Goal: Transaction & Acquisition: Purchase product/service

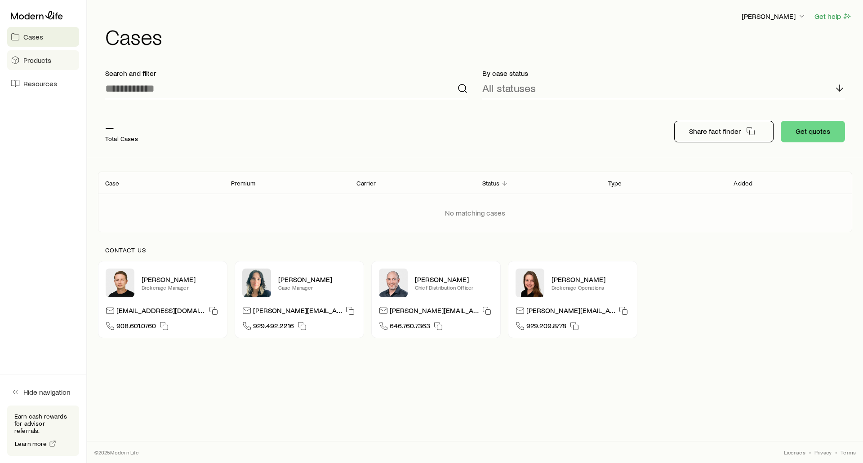
click at [22, 55] on link "Products" at bounding box center [43, 60] width 72 height 20
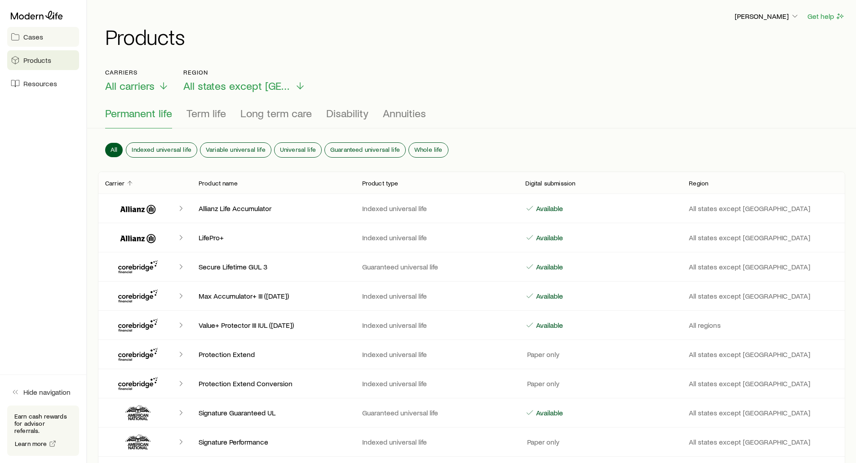
click at [28, 40] on span "Cases" at bounding box center [33, 36] width 20 height 9
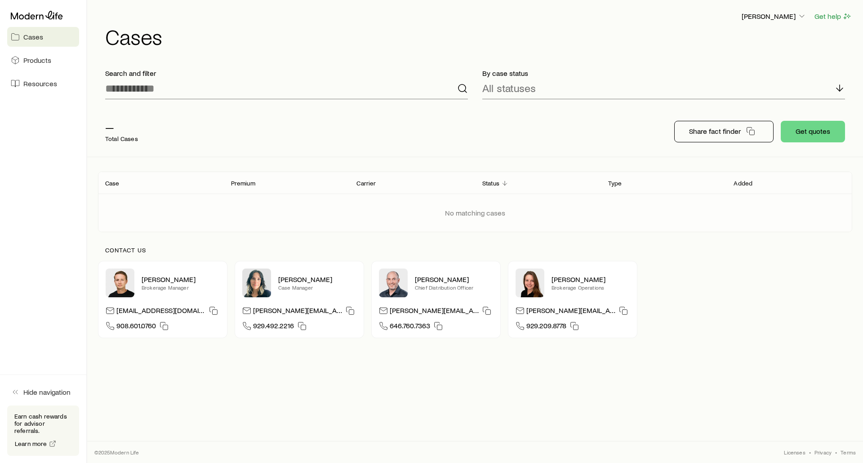
click at [468, 220] on div "No matching cases" at bounding box center [475, 213] width 768 height 38
click at [468, 215] on p "No matching cases" at bounding box center [475, 212] width 60 height 9
click at [578, 82] on div "All statuses" at bounding box center [663, 89] width 363 height 22
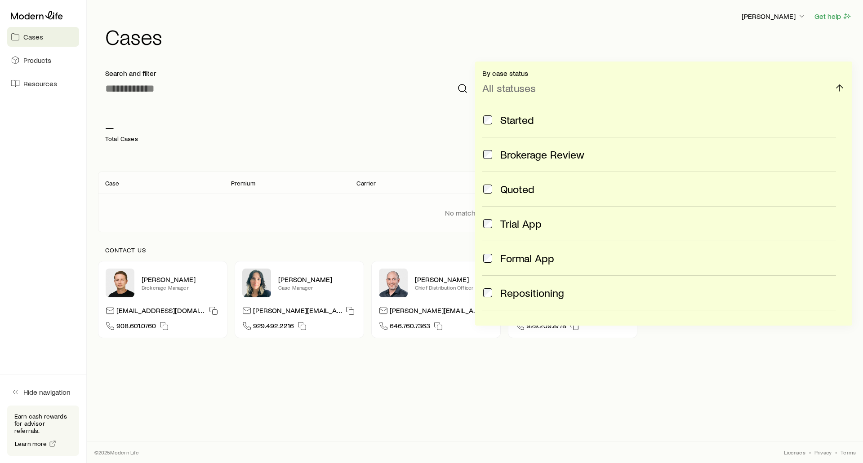
drag, startPoint x: 380, startPoint y: 55, endPoint x: 374, endPoint y: 53, distance: 5.8
click at [376, 53] on div "Frank Peterson Get help Cases" at bounding box center [475, 29] width 754 height 58
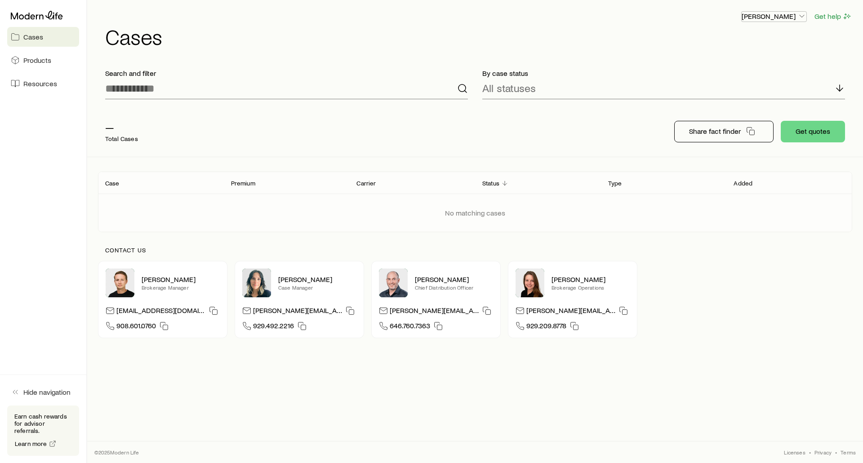
click at [762, 18] on p "[PERSON_NAME]" at bounding box center [773, 16] width 65 height 9
click at [736, 84] on span "Sign out" at bounding box center [731, 84] width 25 height 9
click at [34, 85] on span "Resources" at bounding box center [40, 83] width 34 height 9
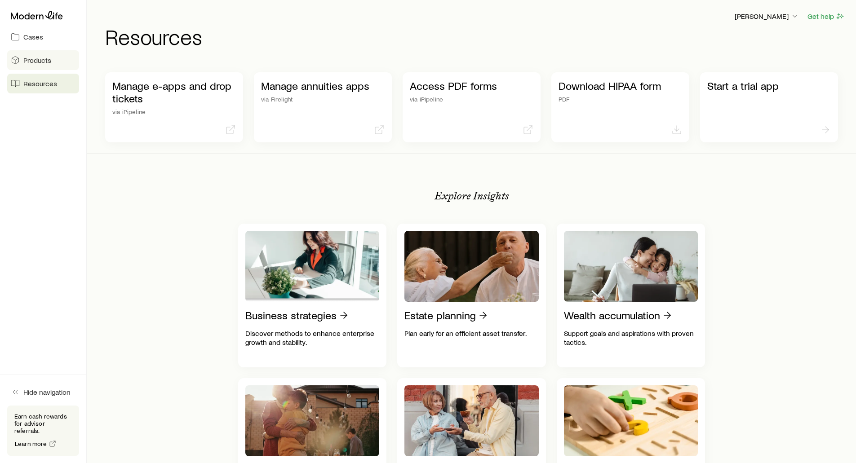
click at [33, 62] on span "Products" at bounding box center [37, 60] width 28 height 9
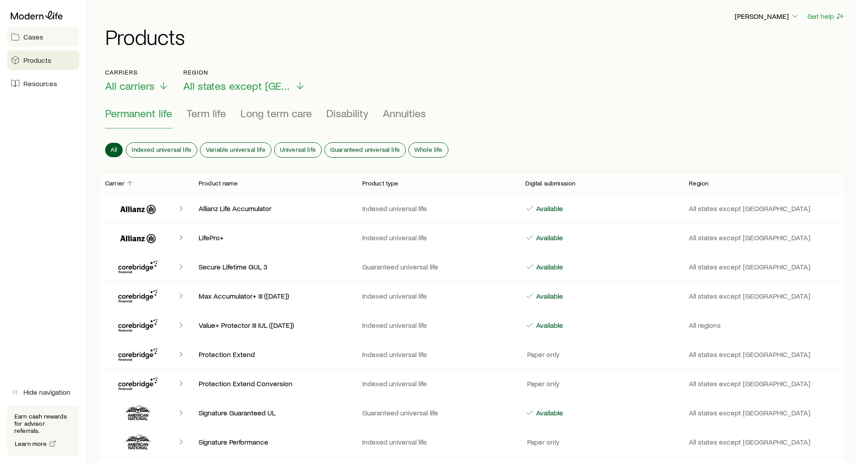
click at [33, 40] on span "Cases" at bounding box center [33, 36] width 20 height 9
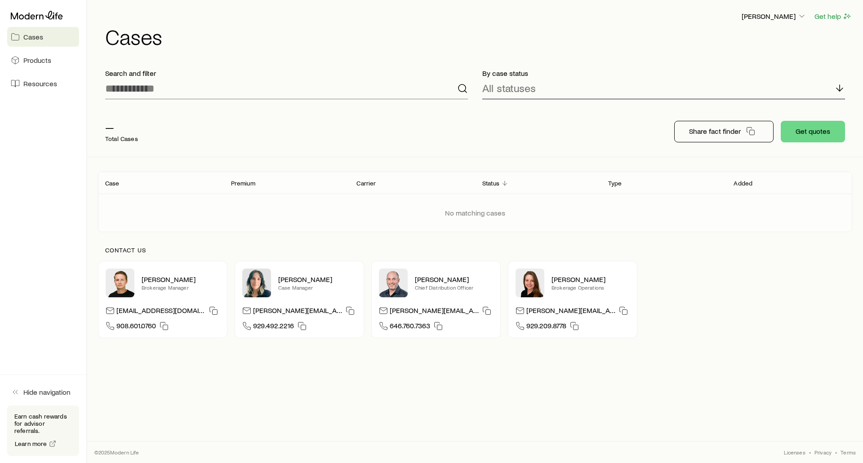
click at [515, 90] on p "All statuses" at bounding box center [508, 88] width 53 height 13
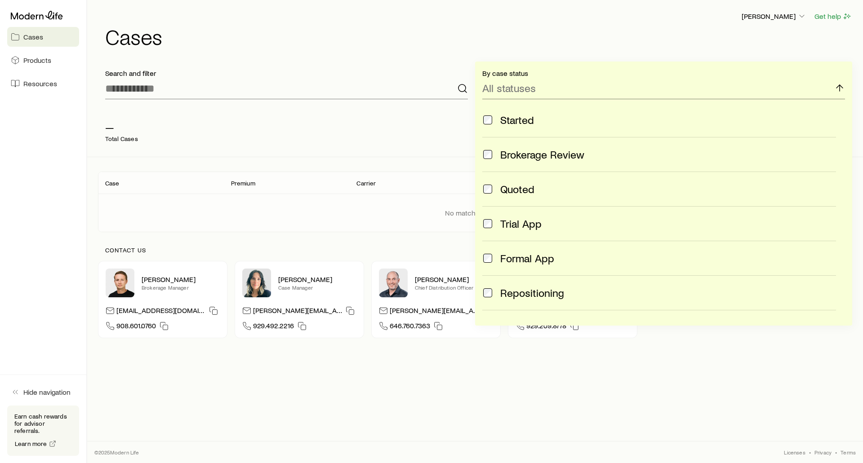
click at [584, 22] on header "Frank Peterson Get help Cases" at bounding box center [475, 29] width 754 height 36
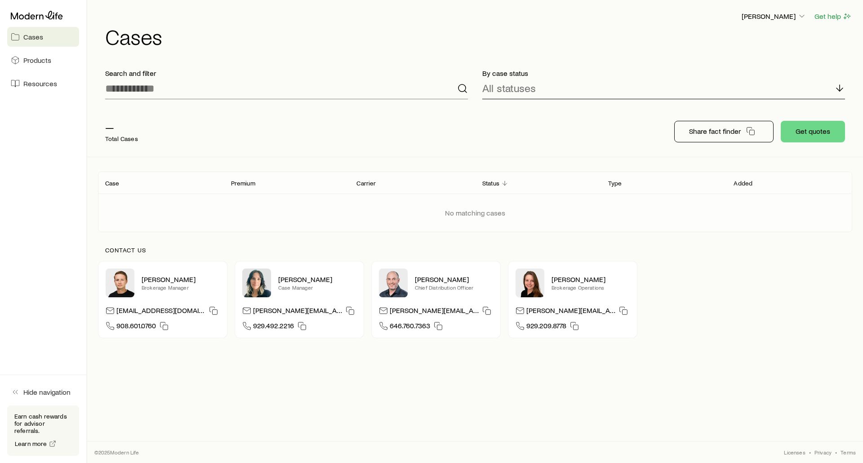
click at [841, 91] on icon at bounding box center [839, 88] width 11 height 11
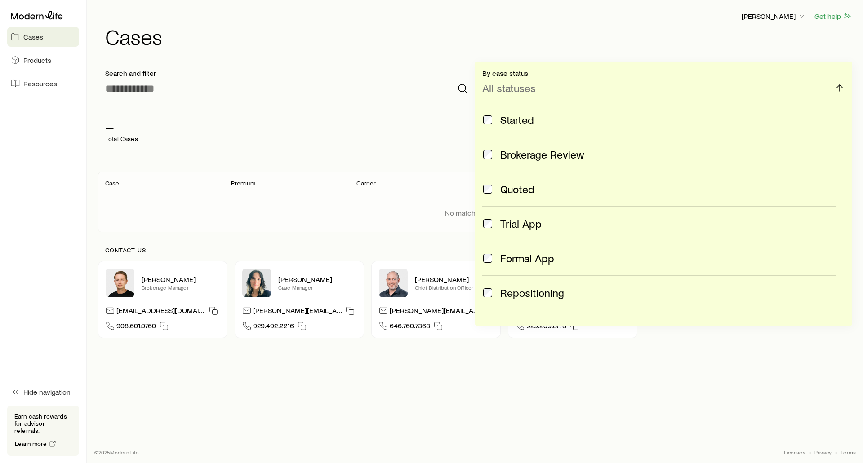
click at [775, 49] on div "Frank Peterson Get help Cases" at bounding box center [475, 29] width 754 height 58
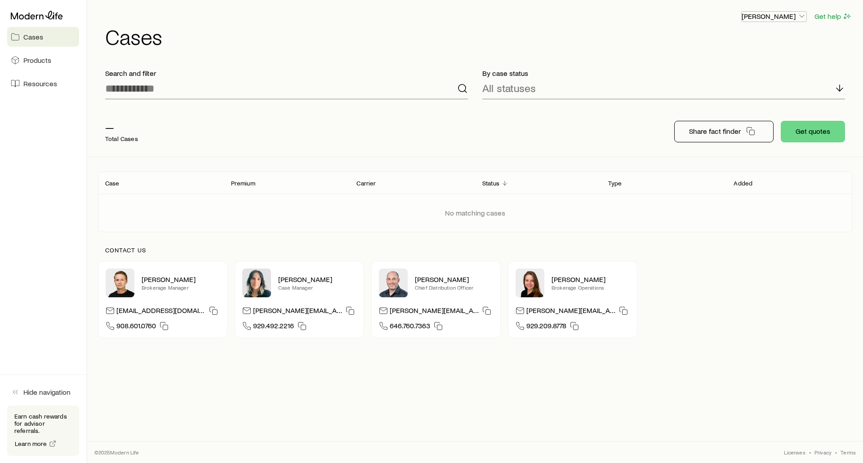
click at [775, 14] on p "[PERSON_NAME]" at bounding box center [773, 16] width 65 height 9
click at [730, 64] on span "Commission schedule" at bounding box center [753, 60] width 69 height 9
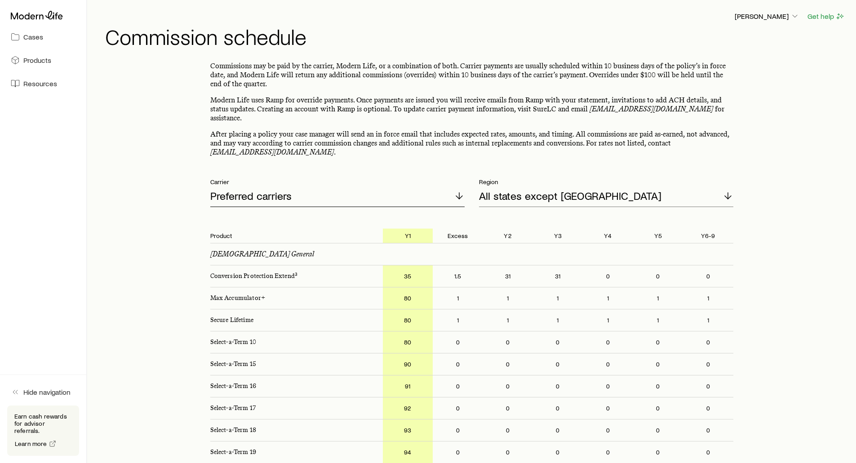
click at [253, 190] on p "Preferred carriers" at bounding box center [250, 196] width 81 height 13
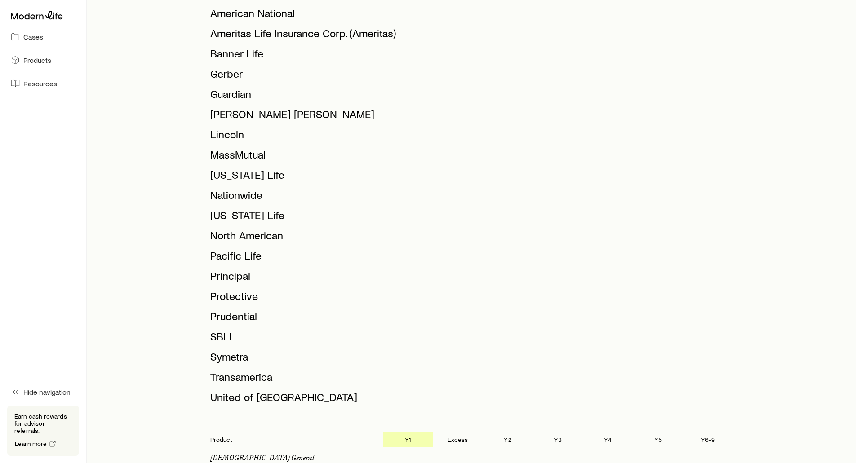
scroll to position [270, 0]
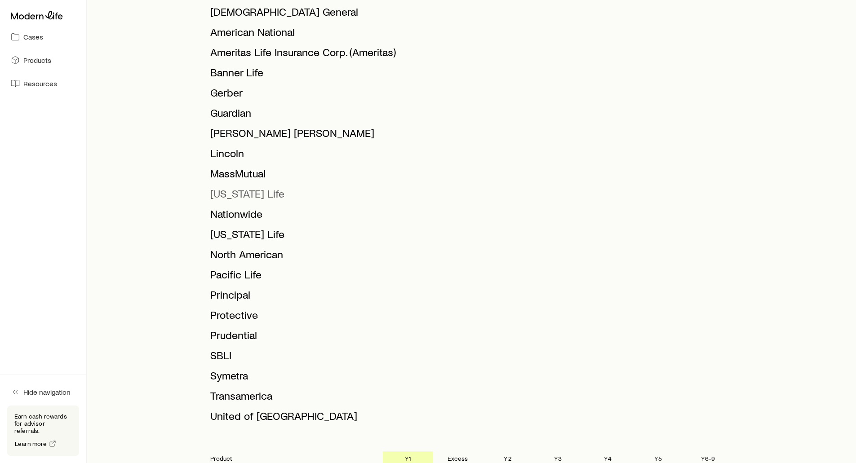
click at [233, 187] on span "[US_STATE] Life" at bounding box center [247, 193] width 74 height 13
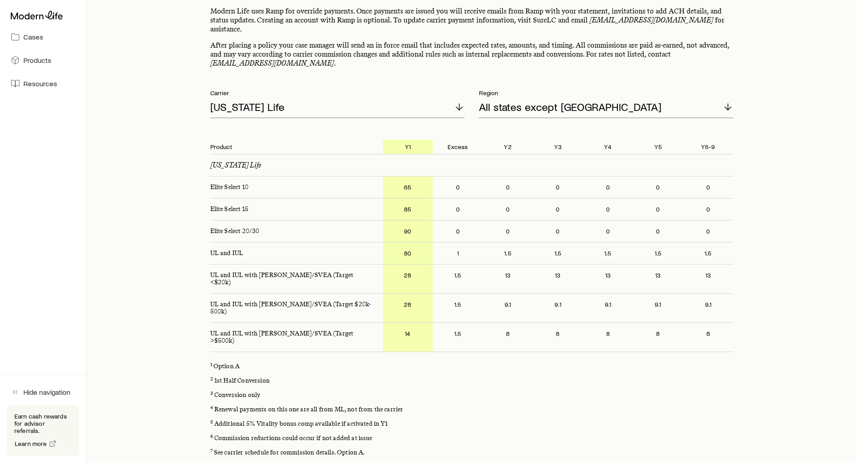
scroll to position [85, 0]
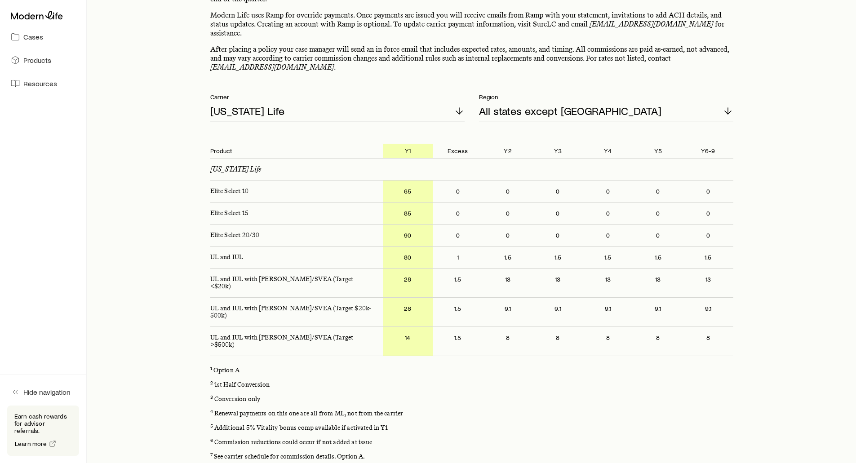
click at [310, 102] on div "[US_STATE] Life" at bounding box center [337, 112] width 254 height 22
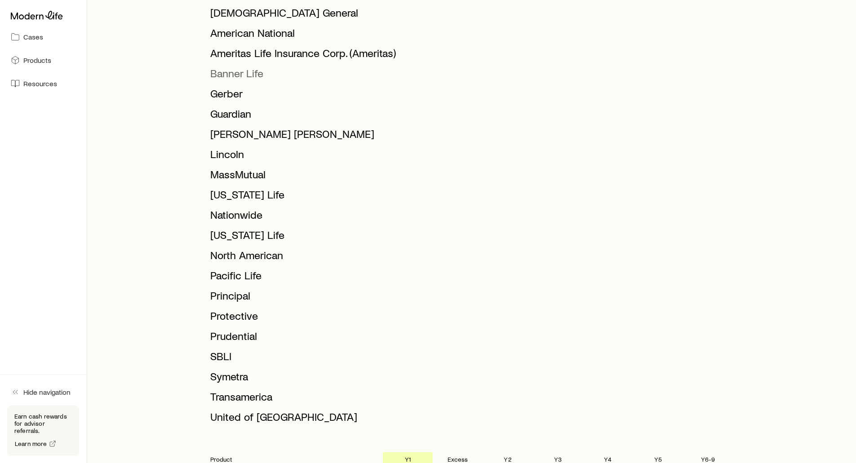
scroll to position [270, 0]
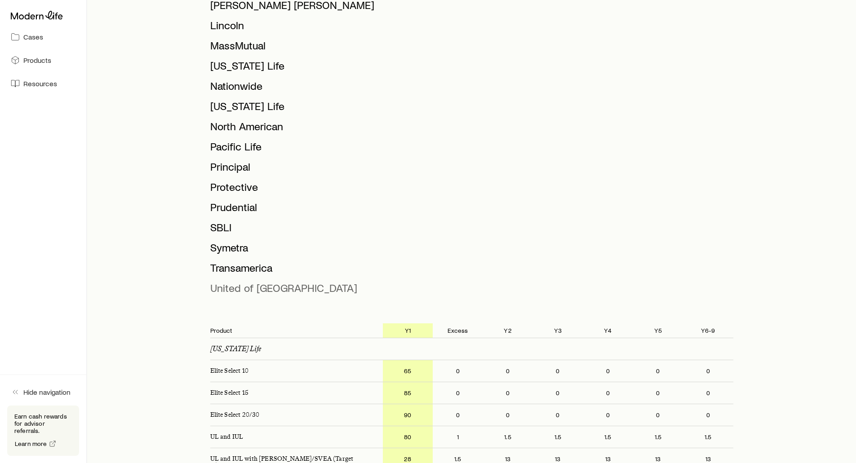
click at [228, 283] on span "United of [GEOGRAPHIC_DATA]" at bounding box center [283, 287] width 147 height 13
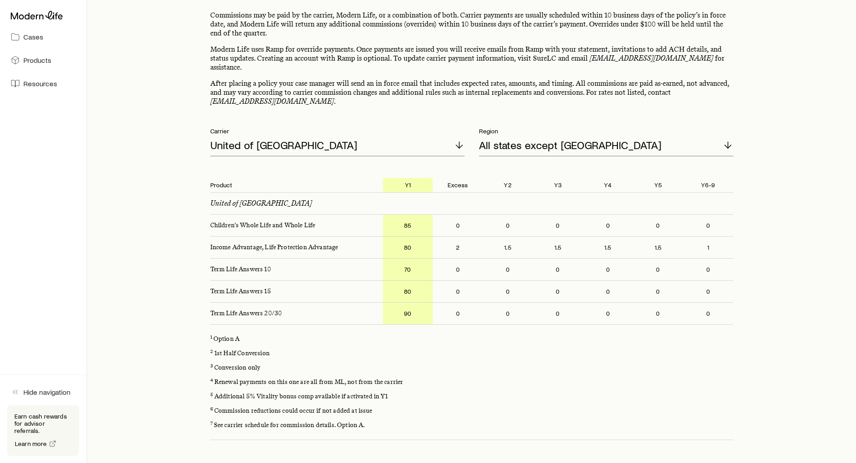
scroll to position [0, 0]
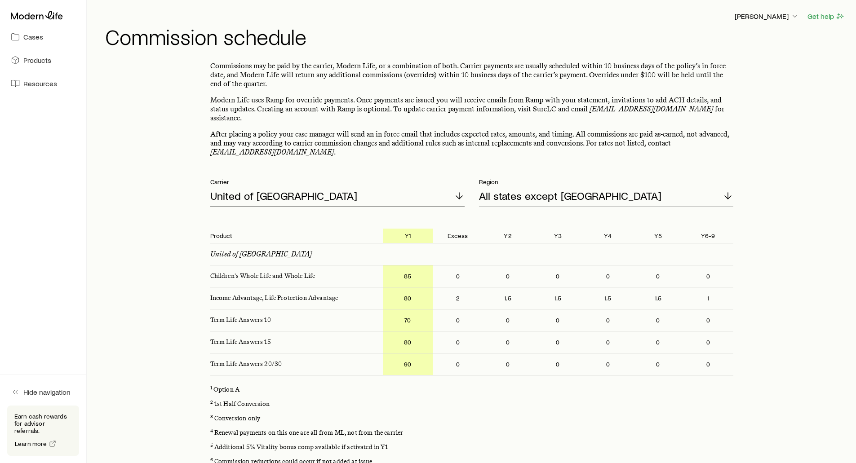
click at [252, 190] on p "United of [GEOGRAPHIC_DATA]" at bounding box center [283, 196] width 147 height 13
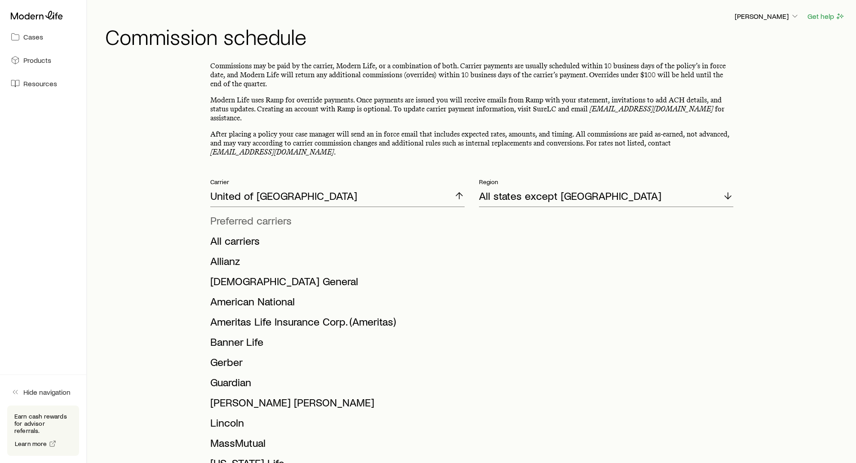
click at [243, 214] on span "Preferred carriers" at bounding box center [250, 220] width 81 height 13
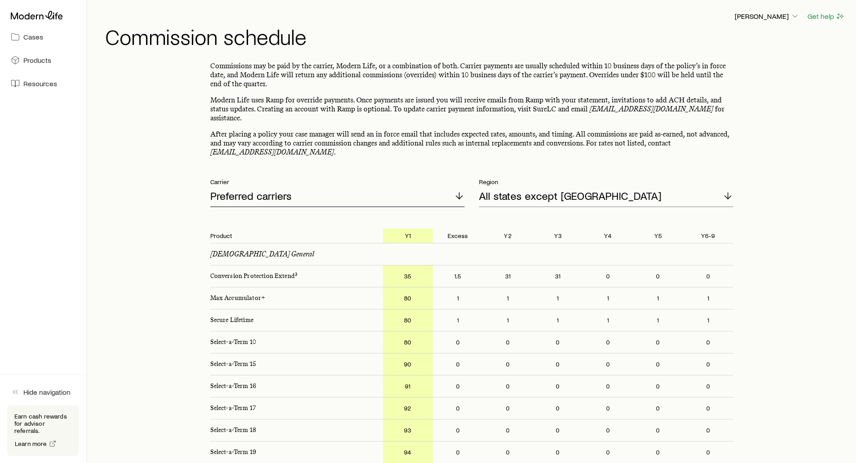
click at [227, 190] on p "Preferred carriers" at bounding box center [250, 196] width 81 height 13
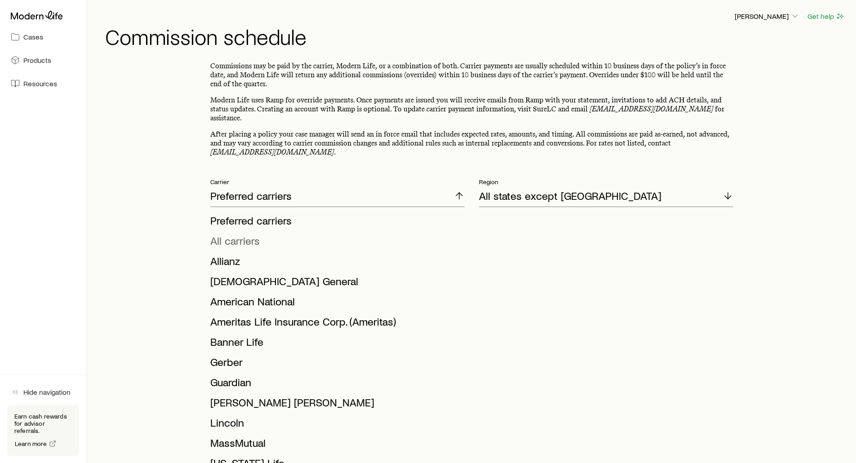
click at [227, 234] on span "All carriers" at bounding box center [234, 240] width 49 height 13
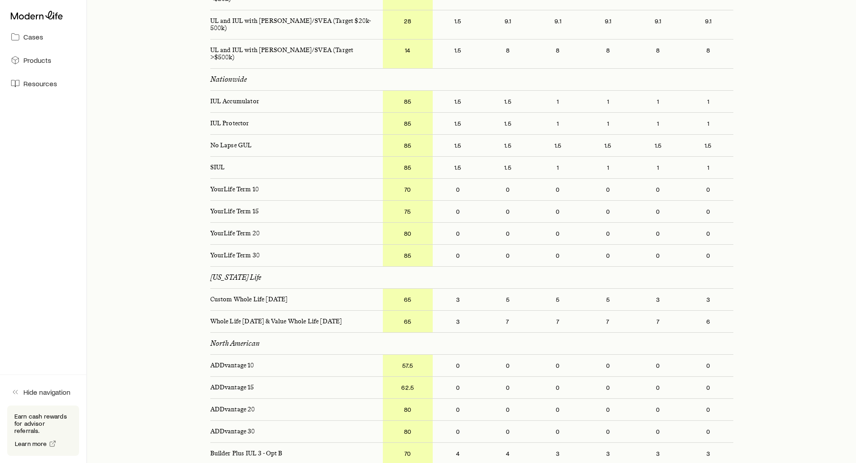
scroll to position [1984, 0]
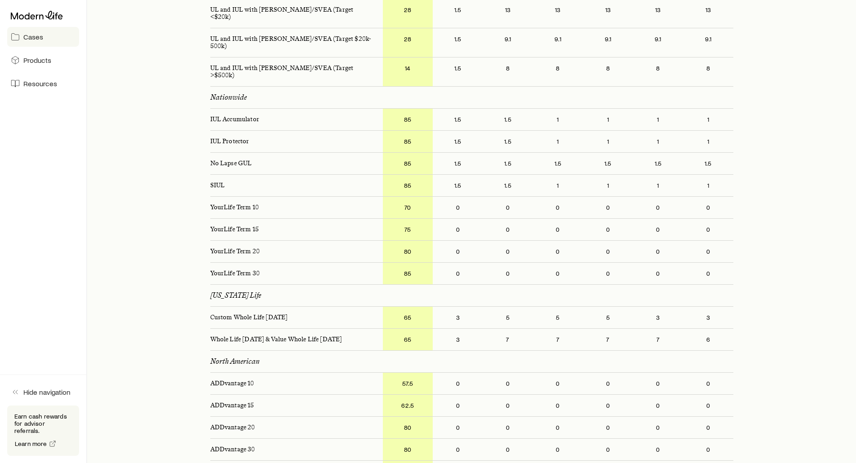
click at [39, 35] on span "Cases" at bounding box center [33, 36] width 20 height 9
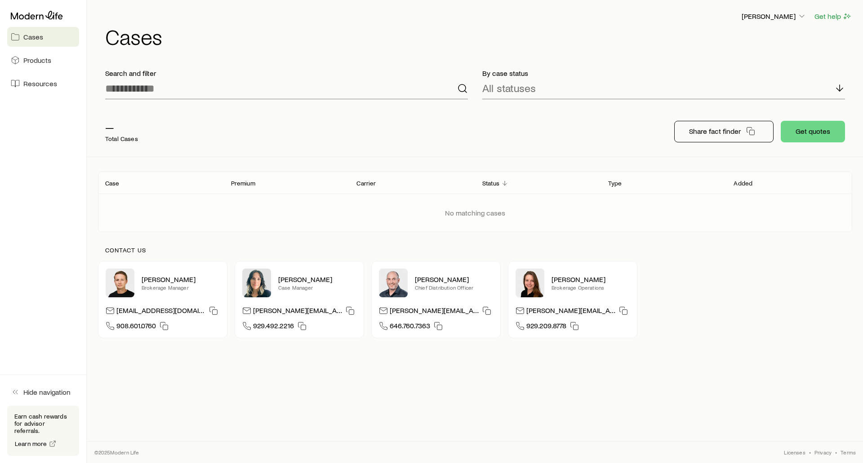
click at [270, 203] on div "No matching cases" at bounding box center [475, 213] width 768 height 38
click at [785, 18] on p "[PERSON_NAME]" at bounding box center [773, 16] width 65 height 9
click at [726, 83] on span "Sign out" at bounding box center [731, 84] width 25 height 9
click at [492, 183] on p "Status" at bounding box center [490, 183] width 17 height 7
click at [361, 184] on p "Carrier" at bounding box center [365, 183] width 19 height 7
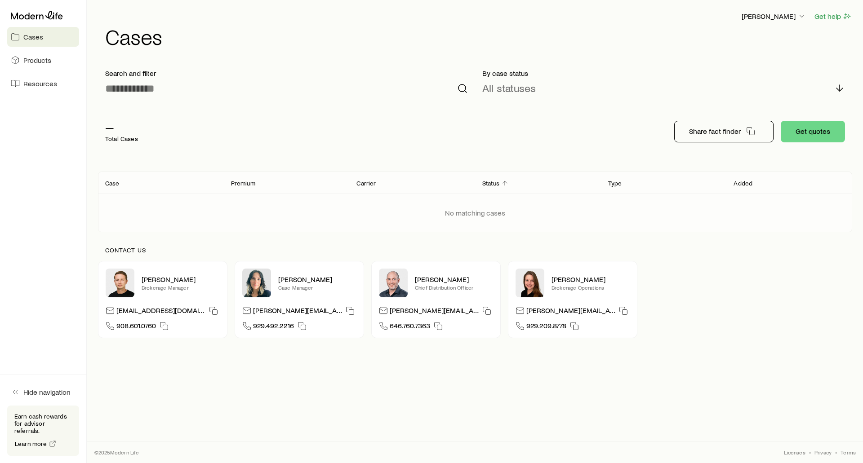
click at [113, 181] on p "Case" at bounding box center [112, 183] width 14 height 7
click at [39, 63] on span "Products" at bounding box center [37, 60] width 28 height 9
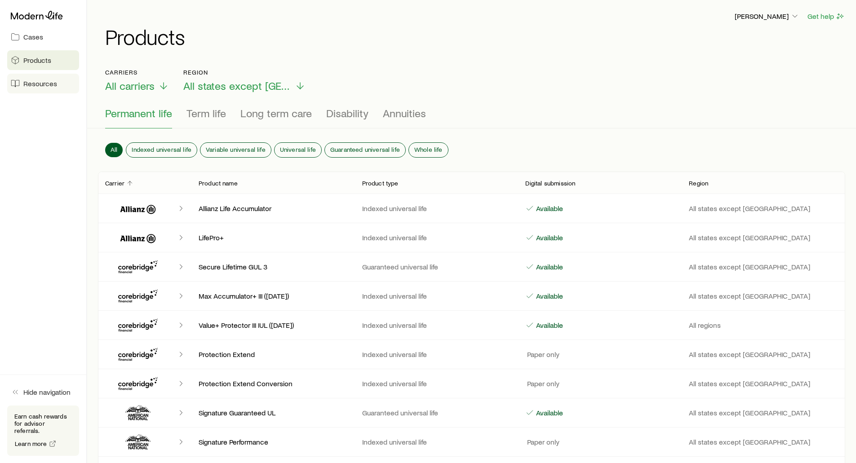
click at [32, 83] on span "Resources" at bounding box center [40, 83] width 34 height 9
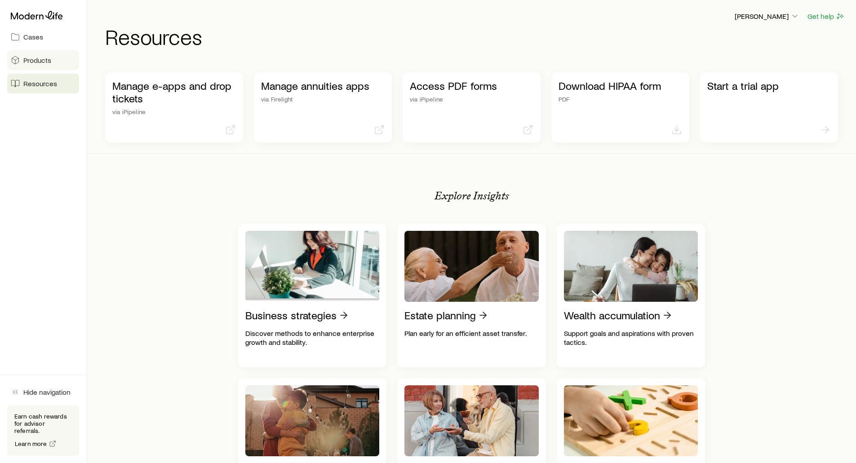
click at [32, 59] on span "Products" at bounding box center [37, 60] width 28 height 9
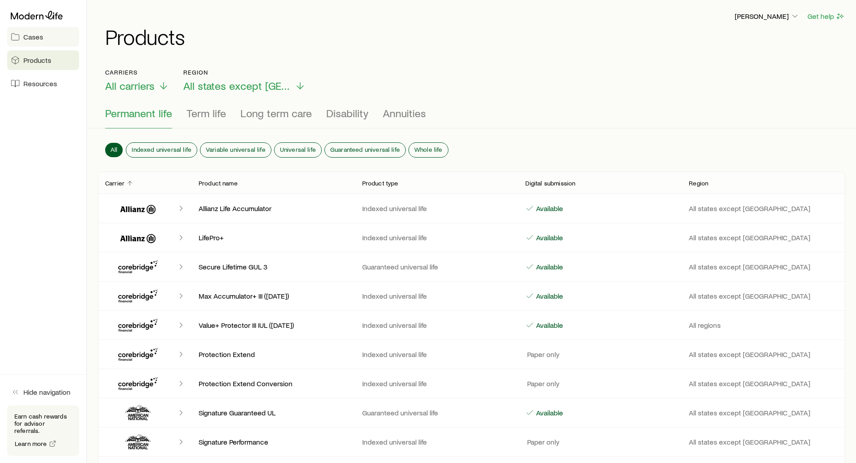
click at [31, 39] on span "Cases" at bounding box center [33, 36] width 20 height 9
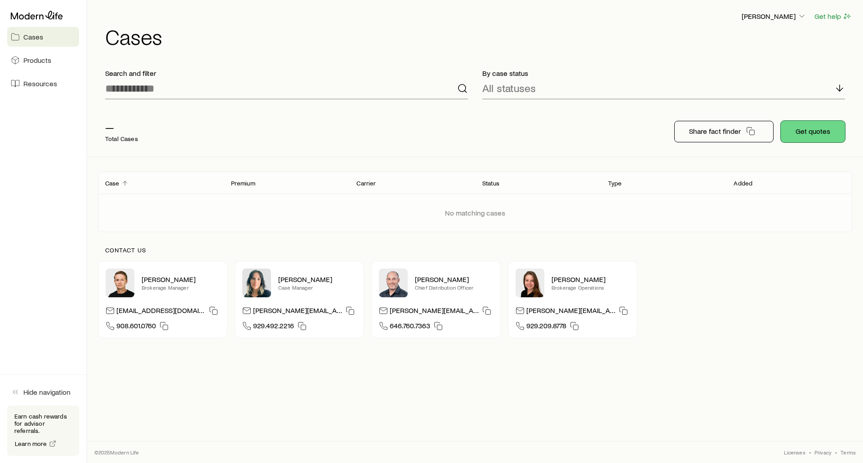
click at [800, 134] on button "Get quotes" at bounding box center [812, 132] width 64 height 22
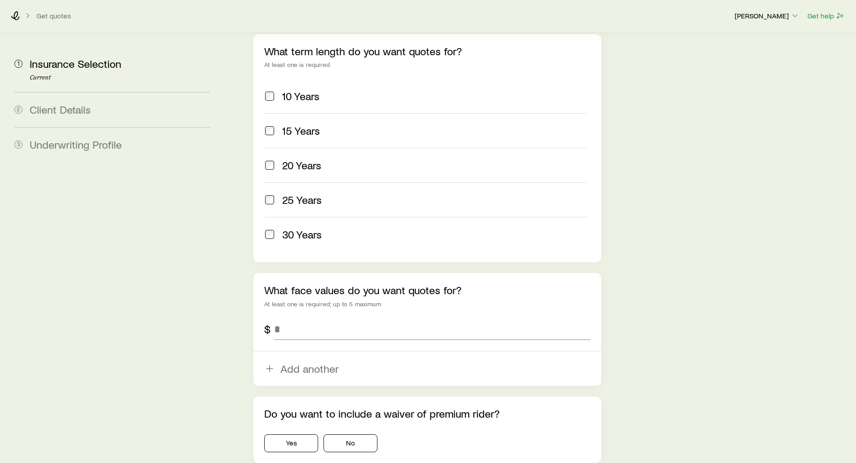
scroll to position [449, 0]
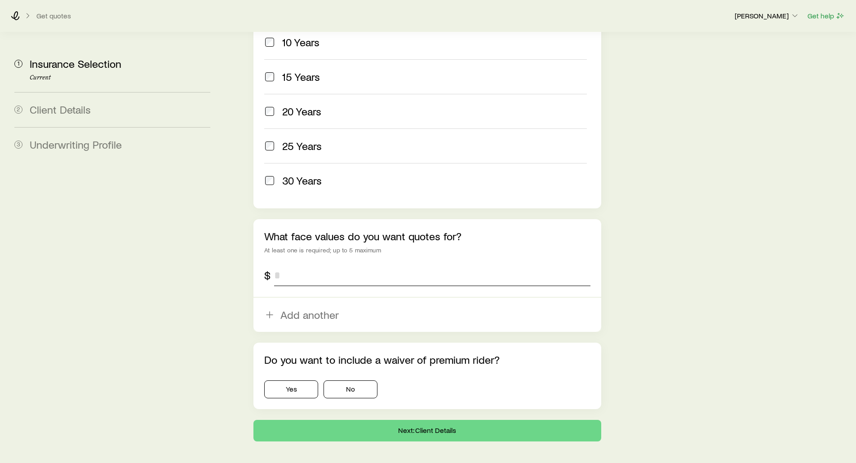
click at [313, 265] on input "tel" at bounding box center [432, 276] width 316 height 22
type input "*******"
click at [340, 381] on button "No" at bounding box center [350, 390] width 54 height 18
click at [386, 420] on button "Next: Client Details" at bounding box center [426, 431] width 347 height 22
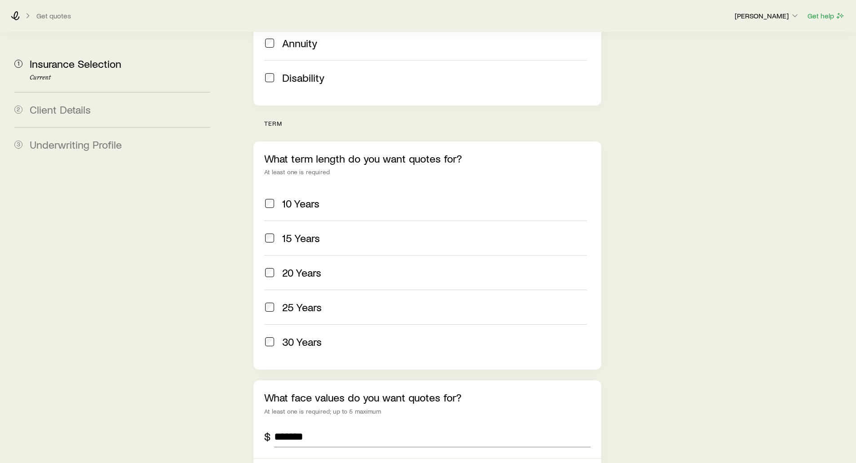
scroll to position [310, 0]
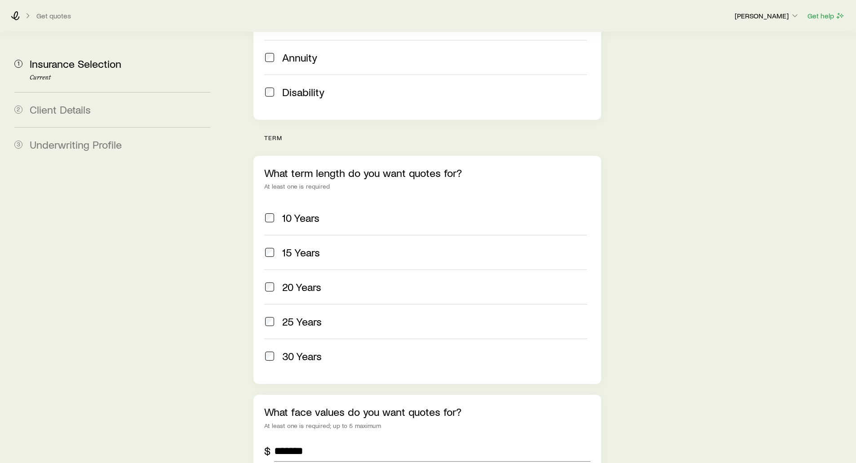
click at [52, 106] on span "Client Details" at bounding box center [60, 109] width 61 height 13
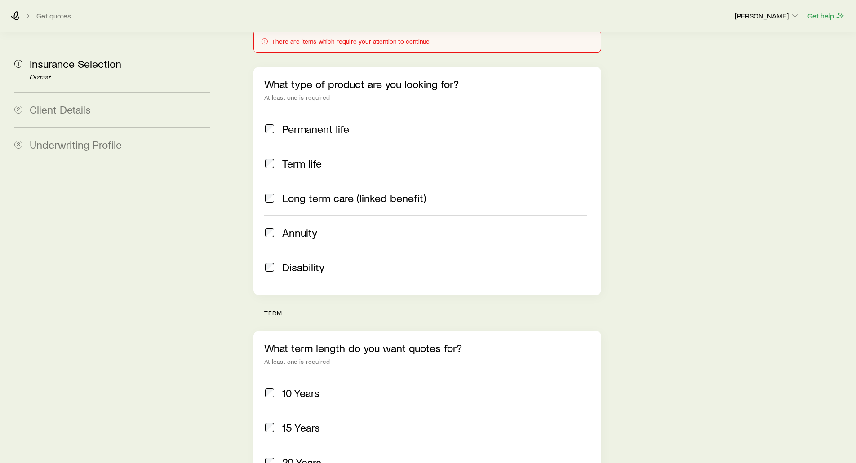
scroll to position [225, 0]
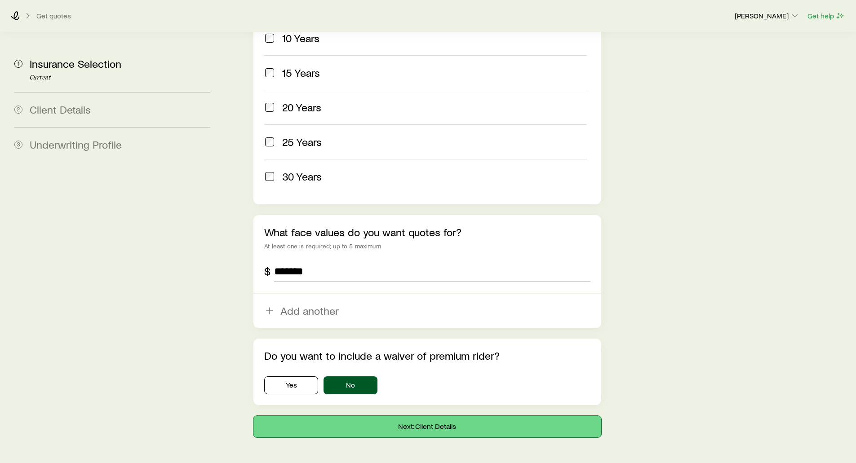
click at [385, 416] on button "Next: Client Details" at bounding box center [426, 427] width 347 height 22
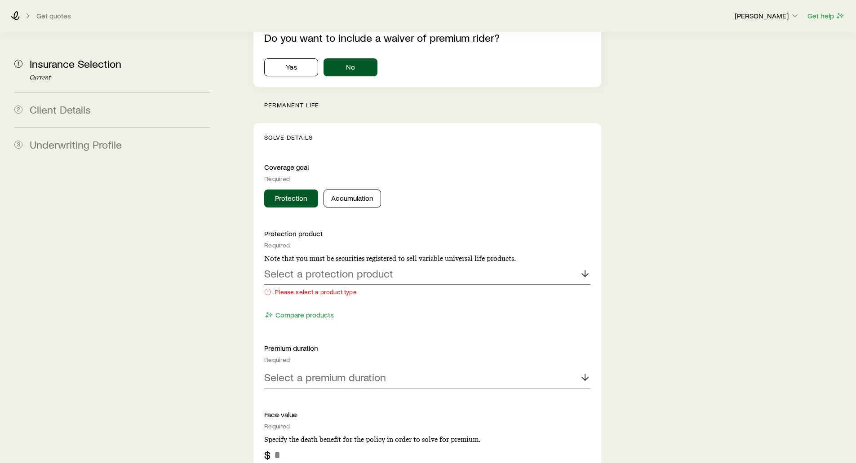
scroll to position [809, 0]
click at [306, 267] on p "Select a protection product" at bounding box center [328, 273] width 129 height 13
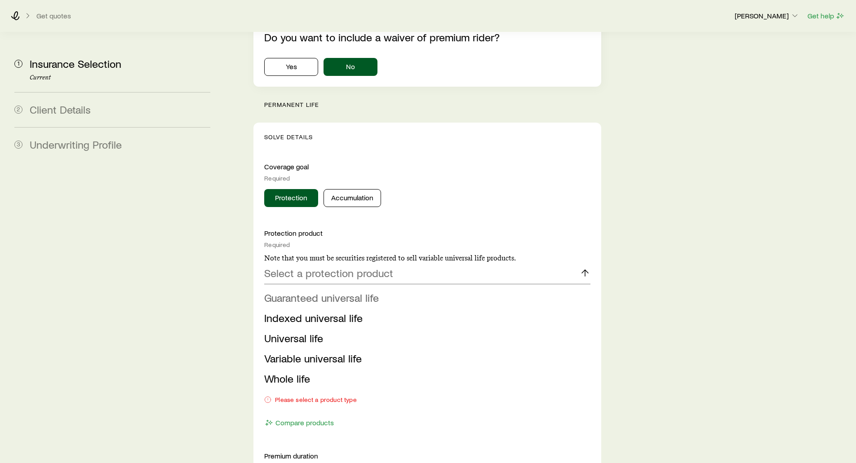
click at [300, 291] on span "Guaranteed universal life" at bounding box center [321, 297] width 115 height 13
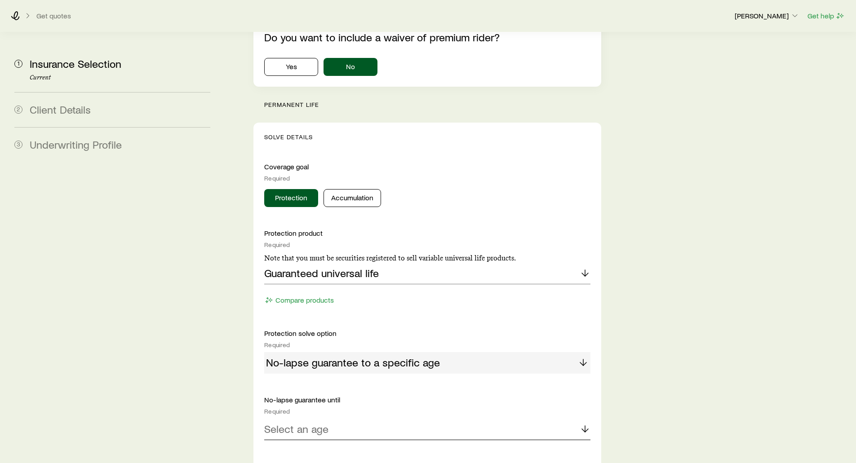
click at [287, 423] on p "Select an age" at bounding box center [296, 429] width 64 height 13
click at [286, 462] on p "Premium duration" at bounding box center [427, 466] width 326 height 9
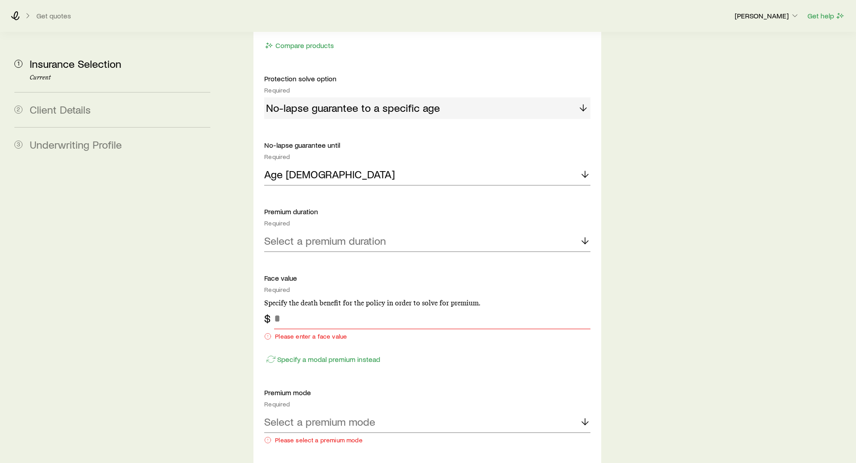
scroll to position [1078, 0]
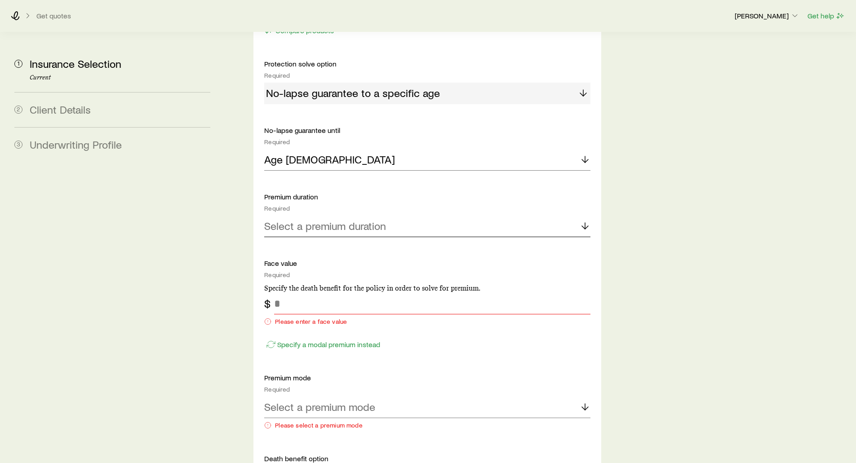
click at [291, 220] on p "Select a premium duration" at bounding box center [325, 226] width 122 height 13
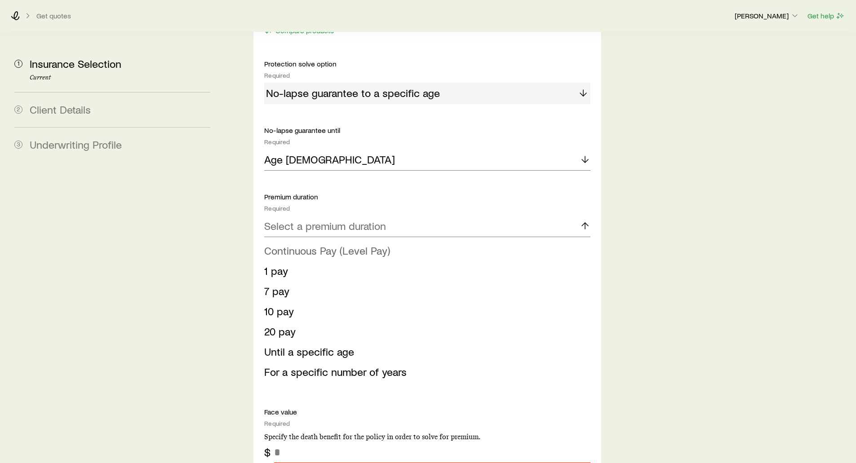
click at [283, 244] on span "Continuous Pay (Level Pay)" at bounding box center [327, 250] width 126 height 13
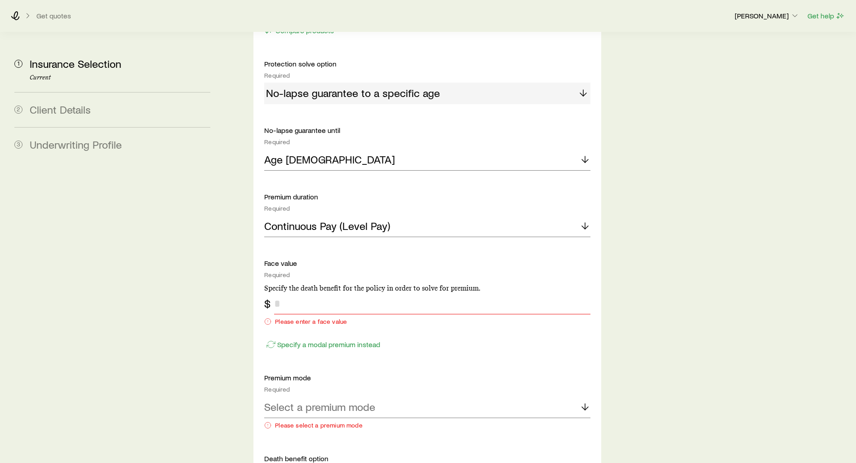
click at [288, 293] on input "tel" at bounding box center [432, 304] width 316 height 22
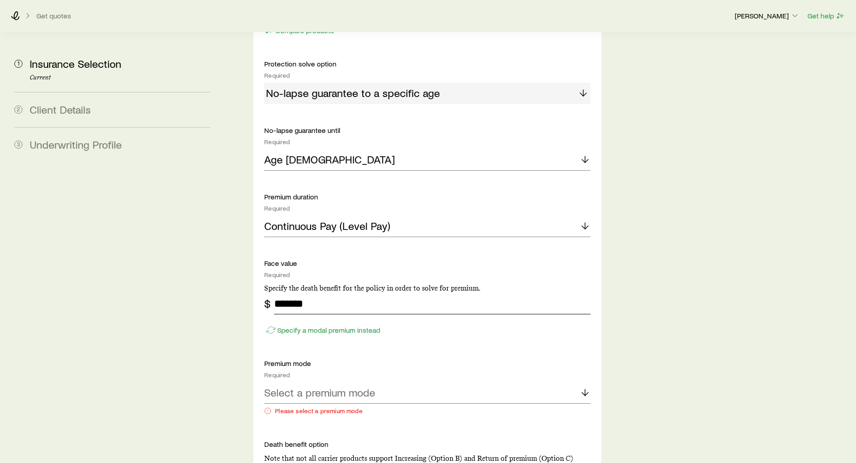
type input "*******"
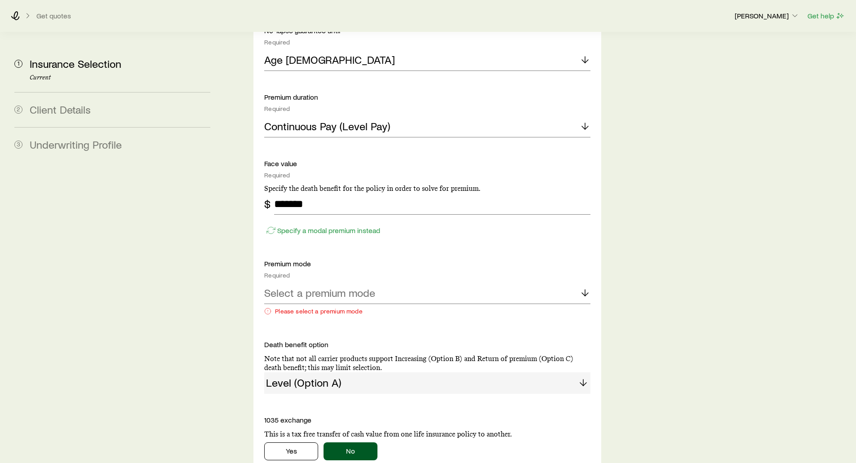
scroll to position [1213, 0]
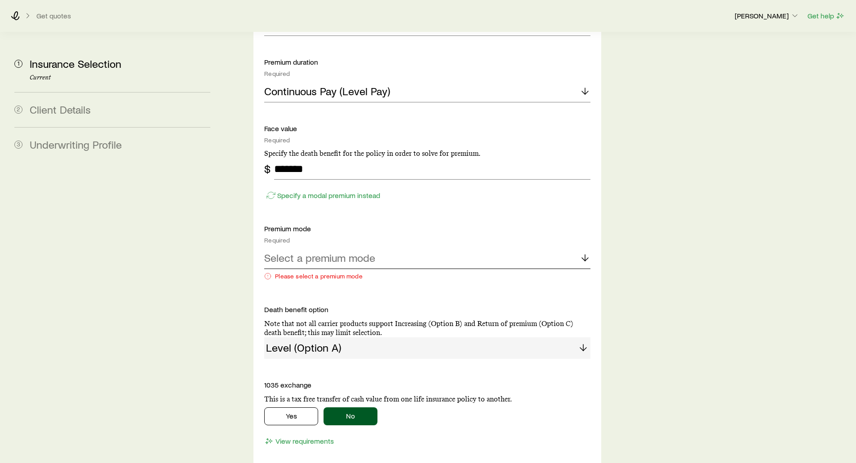
click at [289, 252] on p "Select a premium mode" at bounding box center [319, 258] width 111 height 13
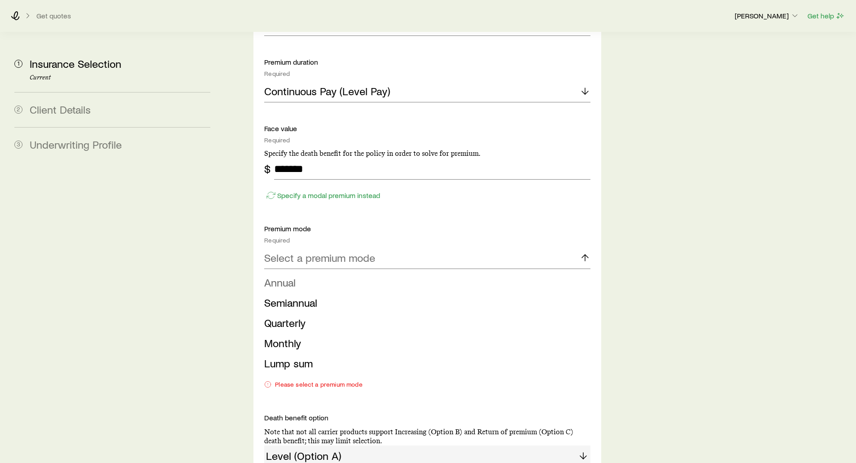
click at [291, 276] on span "Annual" at bounding box center [279, 282] width 31 height 13
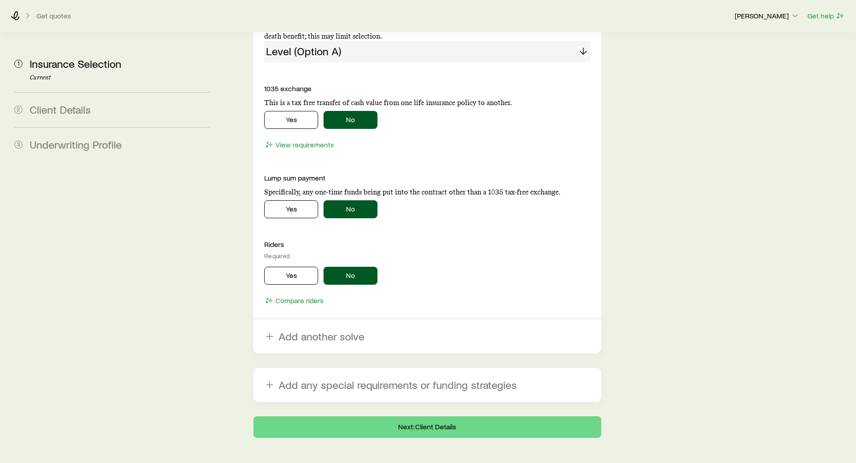
scroll to position [1496, 0]
click at [408, 416] on button "Next: Client Details" at bounding box center [426, 427] width 347 height 22
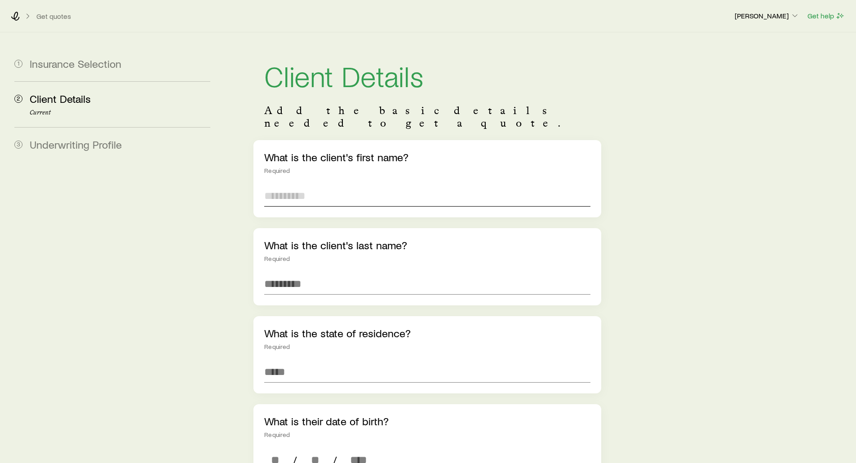
click at [286, 187] on input "text" at bounding box center [427, 196] width 326 height 22
type input "***"
click at [302, 276] on input "text" at bounding box center [427, 284] width 326 height 22
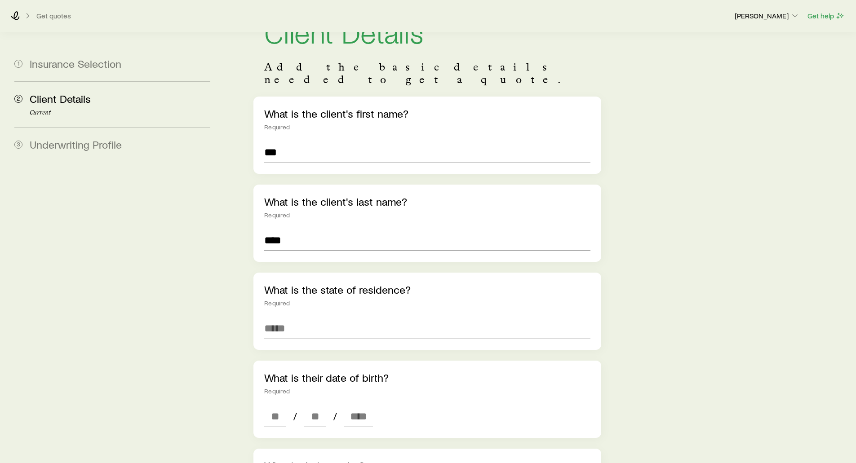
scroll to position [45, 0]
type input "****"
click at [277, 316] on input at bounding box center [427, 327] width 326 height 22
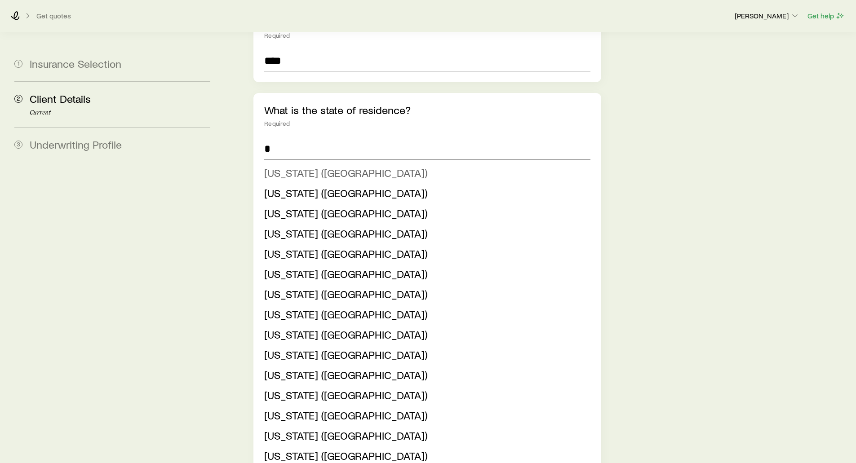
scroll to position [225, 0]
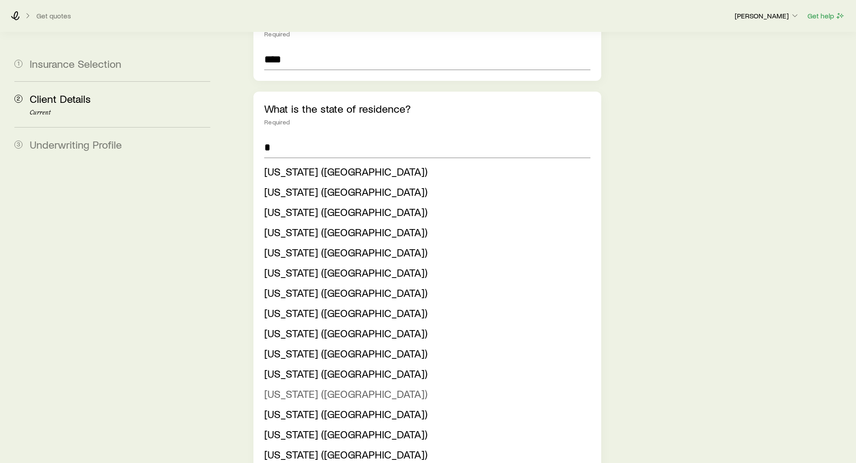
click at [274, 387] on span "Texas (TX)" at bounding box center [345, 393] width 163 height 13
type input "**********"
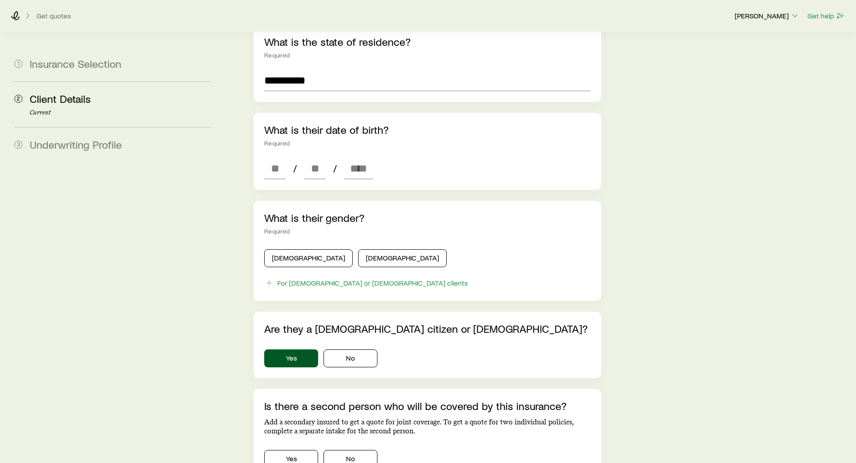
scroll to position [314, 0]
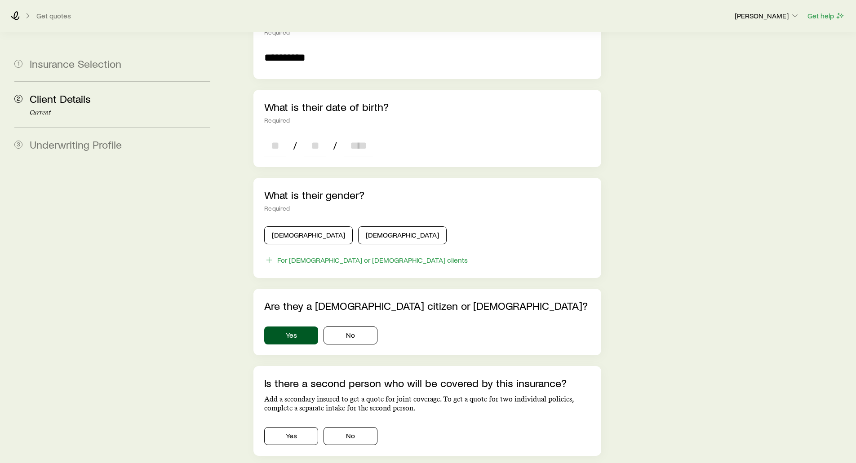
click at [272, 136] on input at bounding box center [275, 146] width 22 height 22
type input "**"
type input "****"
type input "*"
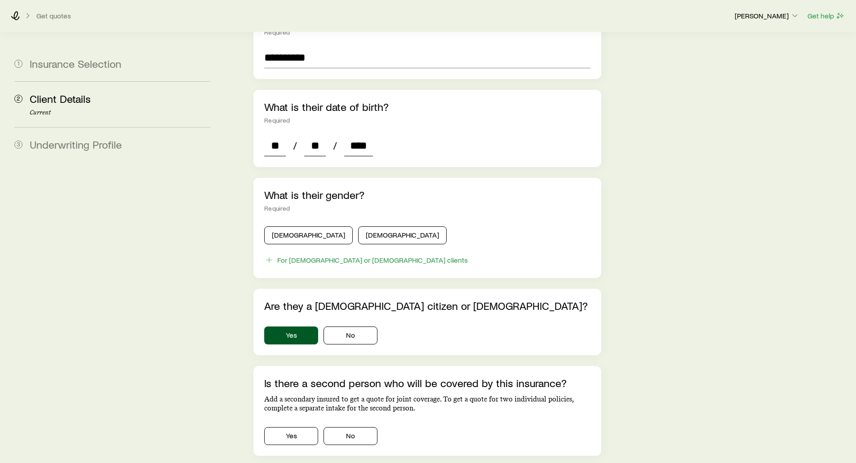
type input "*"
type input "****"
click at [293, 226] on button "Male" at bounding box center [308, 235] width 89 height 18
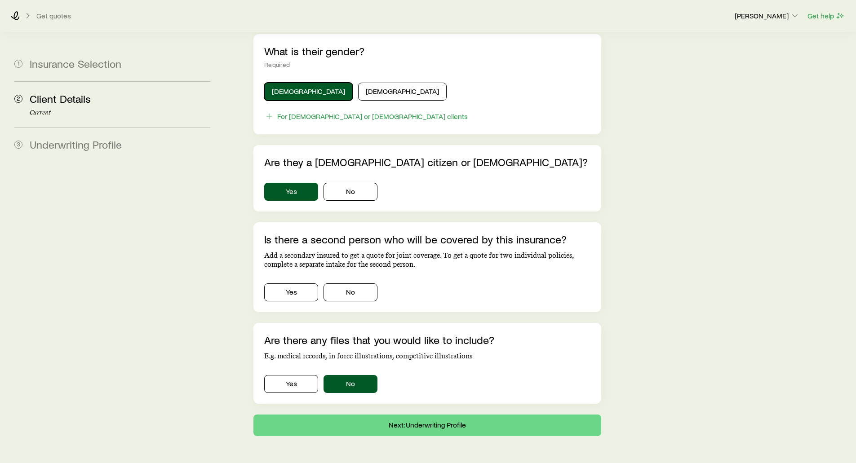
scroll to position [469, 0]
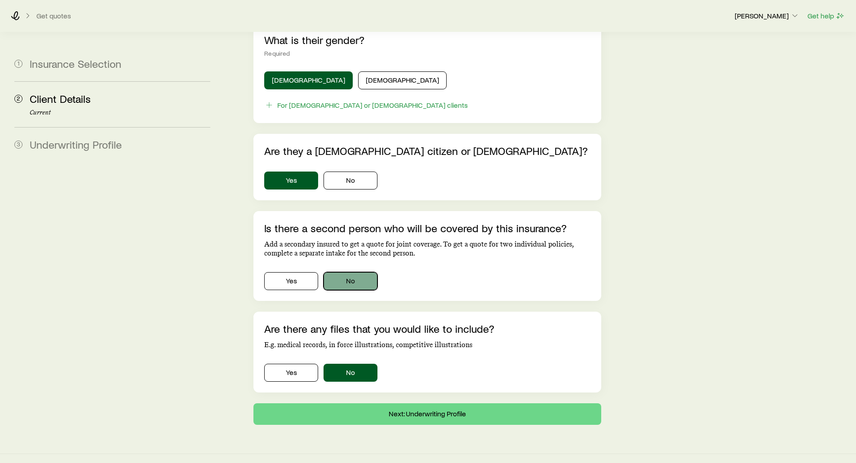
click at [338, 272] on button "No" at bounding box center [350, 281] width 54 height 18
click at [419, 403] on button "Next: Underwriting Profile" at bounding box center [426, 414] width 347 height 22
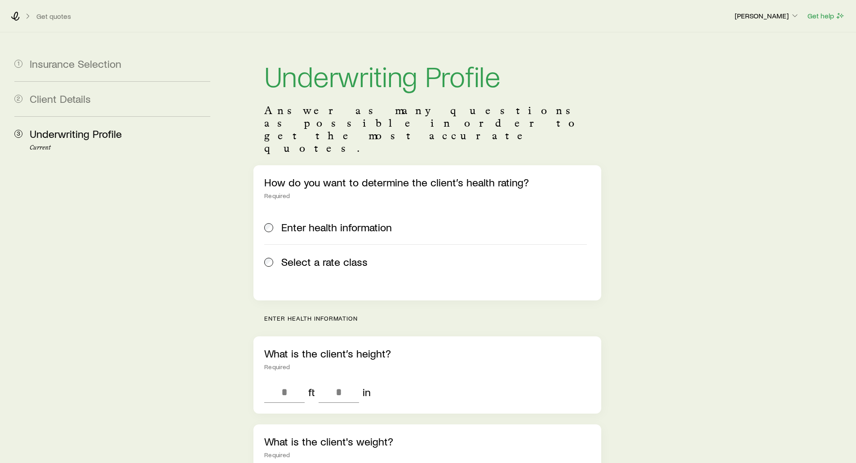
click at [273, 256] on span at bounding box center [269, 262] width 10 height 13
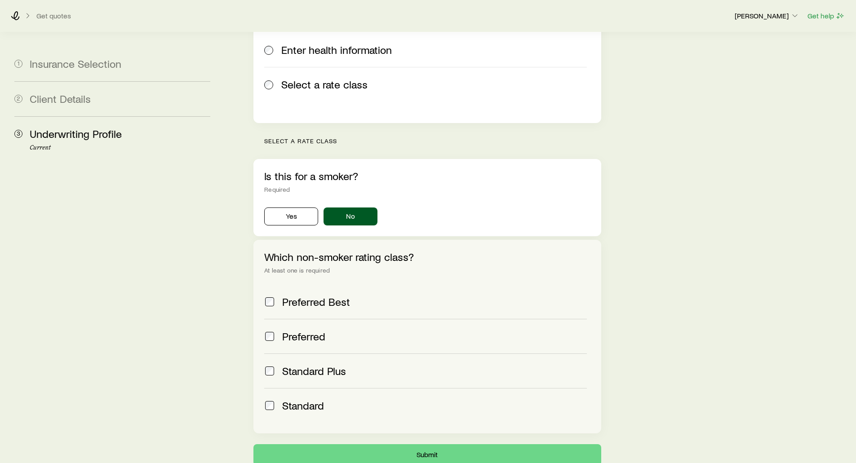
scroll to position [230, 0]
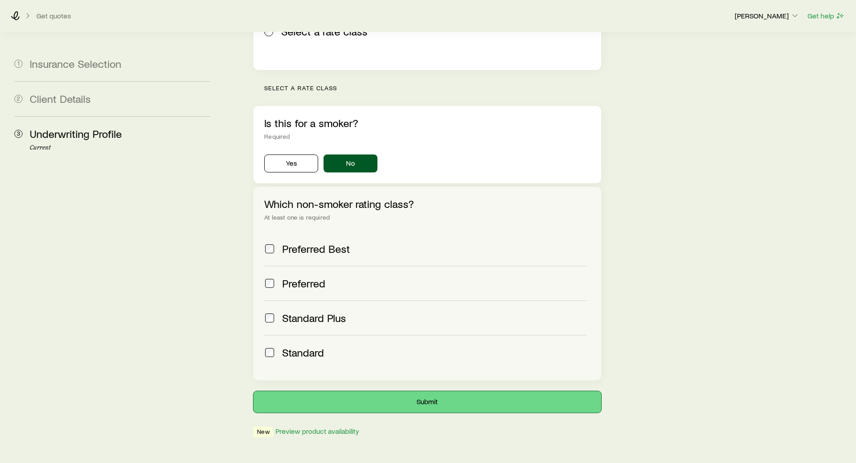
click at [363, 391] on button "Submit" at bounding box center [426, 402] width 347 height 22
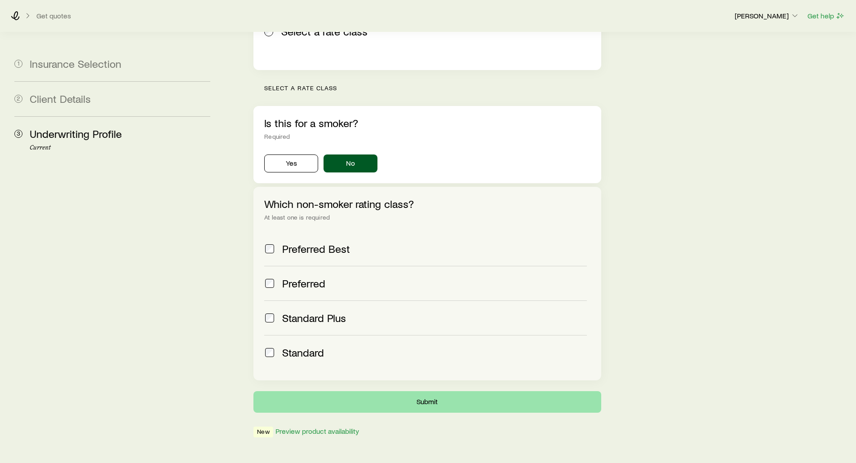
scroll to position [0, 0]
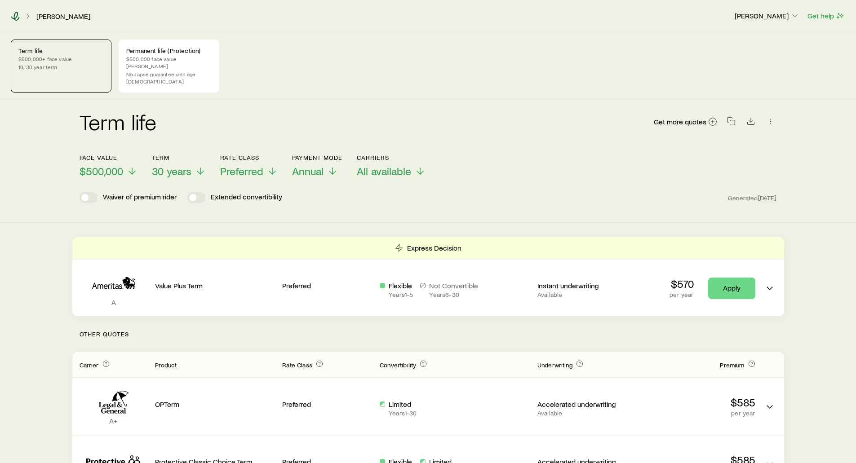
click at [12, 14] on icon at bounding box center [15, 16] width 9 height 9
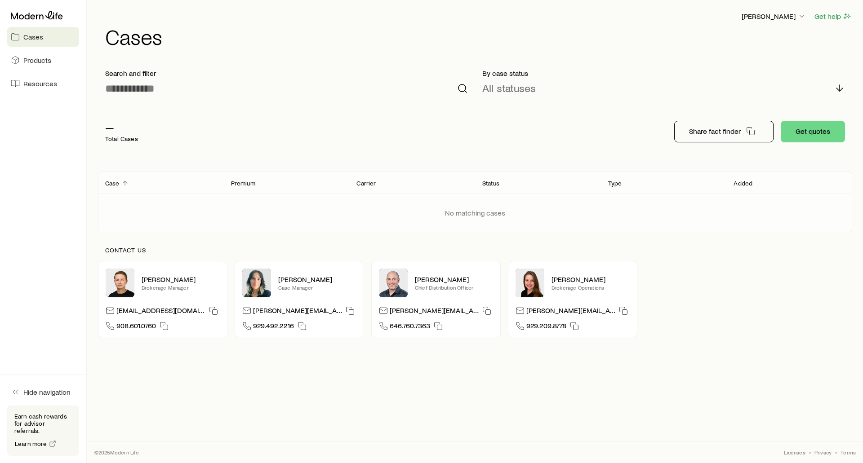
click at [125, 183] on icon "Client cases" at bounding box center [124, 183] width 7 height 7
click at [263, 184] on div "Premium" at bounding box center [287, 182] width 126 height 11
click at [120, 138] on p "Total Cases" at bounding box center [121, 138] width 33 height 7
click at [47, 84] on span "Resources" at bounding box center [40, 83] width 34 height 9
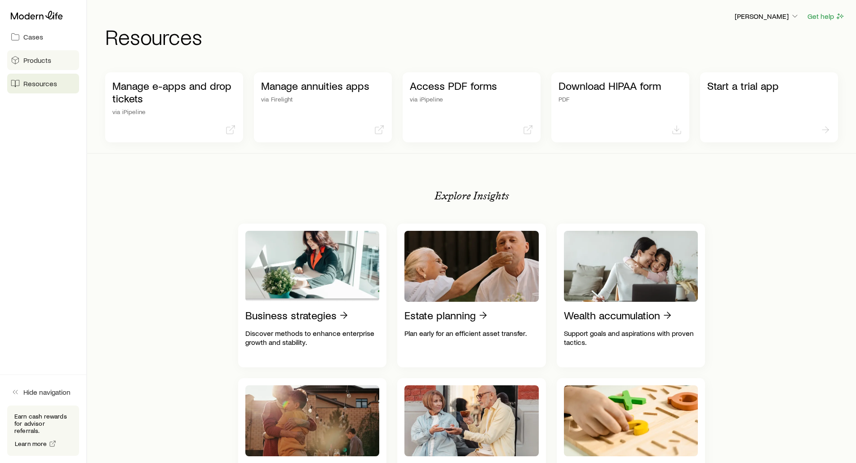
click at [31, 58] on span "Products" at bounding box center [37, 60] width 28 height 9
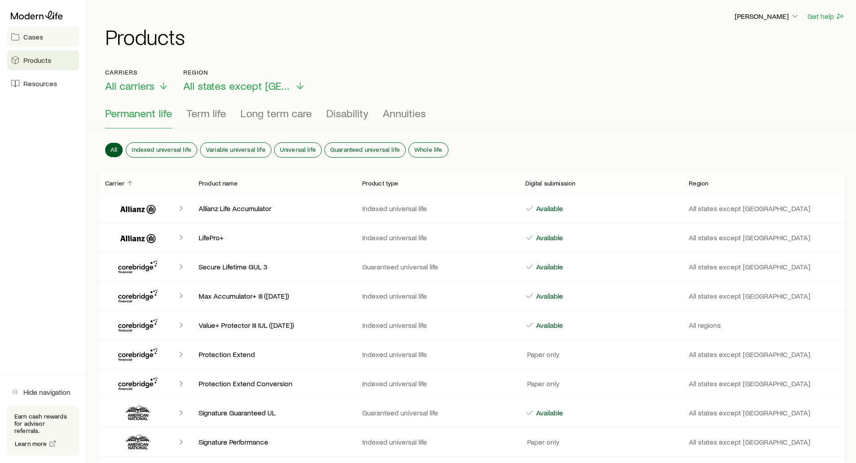
click at [29, 35] on span "Cases" at bounding box center [33, 36] width 20 height 9
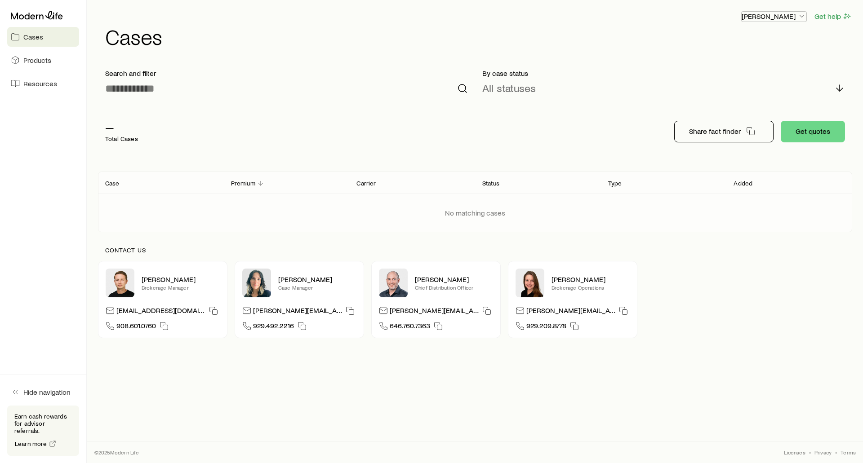
click at [771, 13] on p "[PERSON_NAME]" at bounding box center [773, 16] width 65 height 9
click at [722, 83] on span "Sign out" at bounding box center [731, 84] width 25 height 9
click at [518, 91] on p "All statuses" at bounding box center [508, 88] width 53 height 13
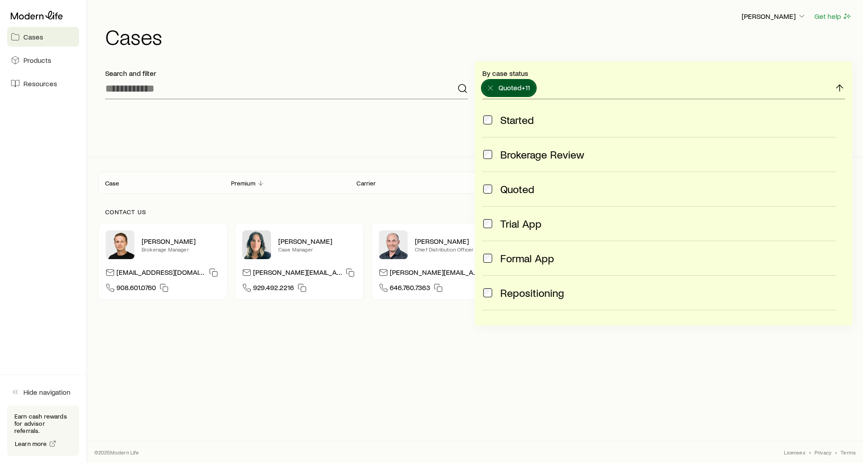
click at [484, 115] on span at bounding box center [487, 120] width 11 height 13
click at [435, 118] on div "Share fact finder Get quotes" at bounding box center [475, 131] width 754 height 50
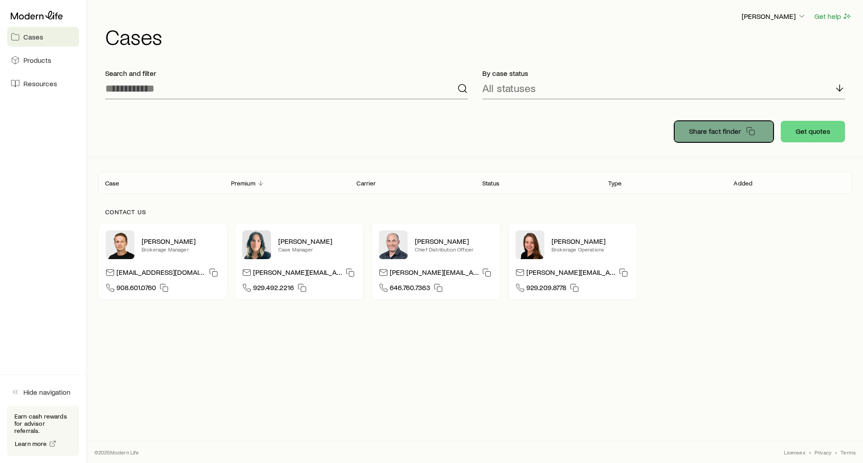
click at [690, 135] on p "Share fact finder" at bounding box center [715, 131] width 52 height 9
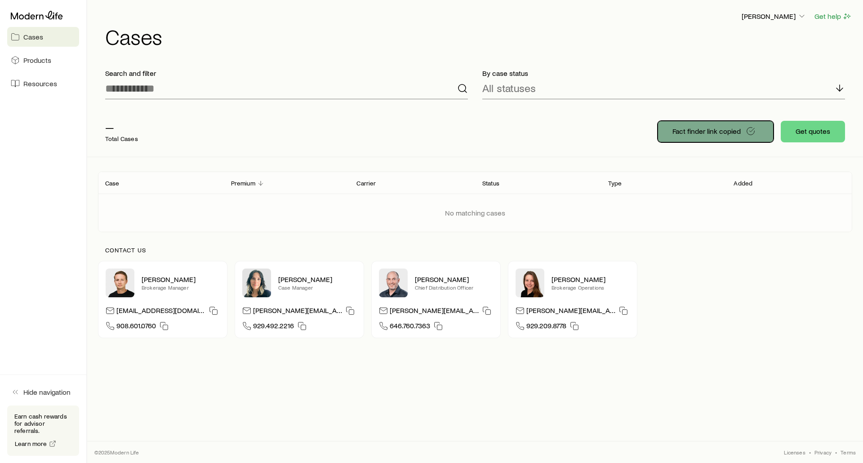
click at [684, 134] on span "Fact finder link copied" at bounding box center [706, 131] width 68 height 7
click at [551, 127] on div "— Total Cases Fact finder link copied Get quotes" at bounding box center [475, 131] width 754 height 50
click at [799, 133] on button "Get quotes" at bounding box center [812, 132] width 64 height 22
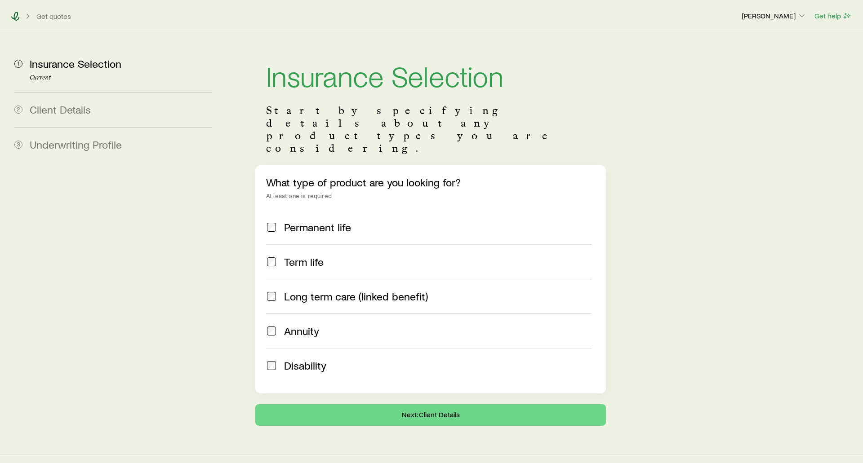
click at [12, 17] on icon at bounding box center [15, 16] width 9 height 9
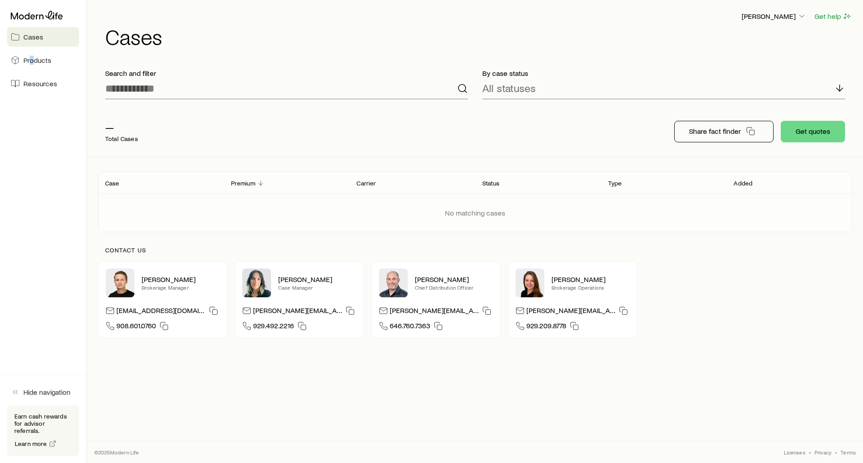
click at [31, 47] on div "Cases Products Resources" at bounding box center [43, 50] width 86 height 101
click at [28, 65] on link "Products" at bounding box center [43, 60] width 72 height 20
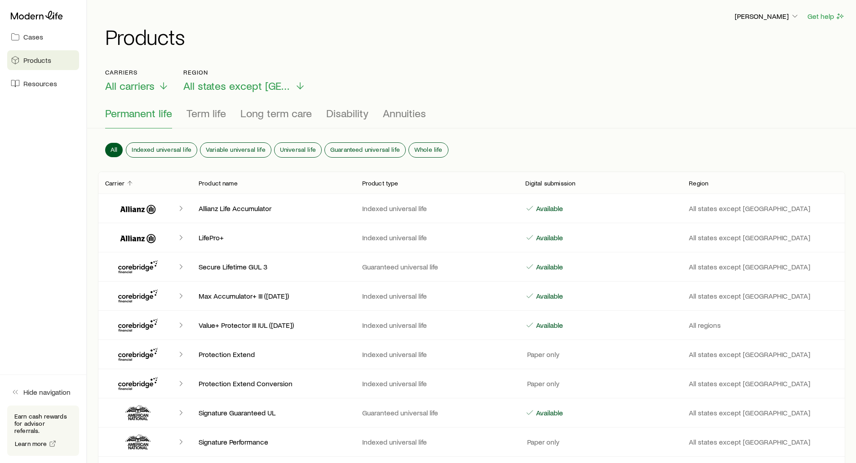
click at [34, 82] on span "Resources" at bounding box center [40, 83] width 34 height 9
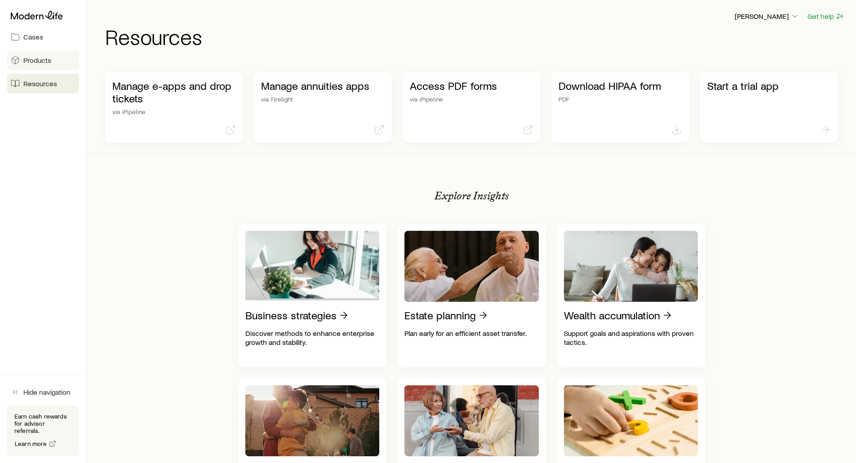
click at [29, 62] on span "Products" at bounding box center [37, 60] width 28 height 9
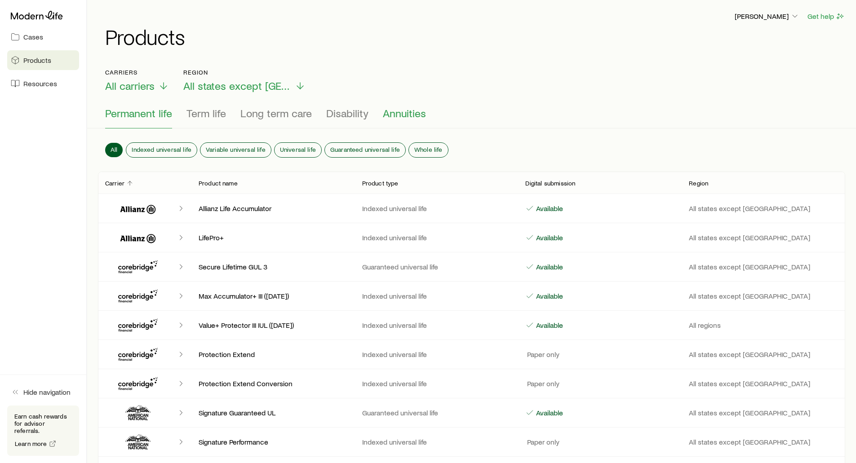
click at [403, 115] on span "Annuities" at bounding box center [404, 113] width 43 height 13
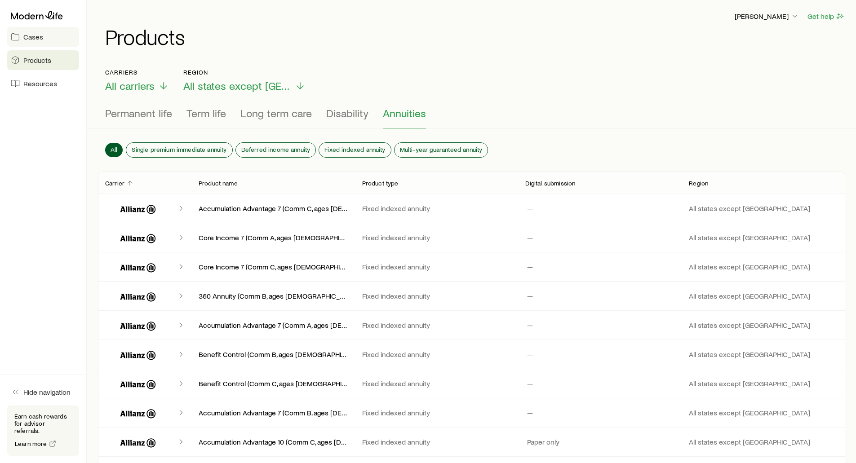
click at [35, 37] on span "Cases" at bounding box center [33, 36] width 20 height 9
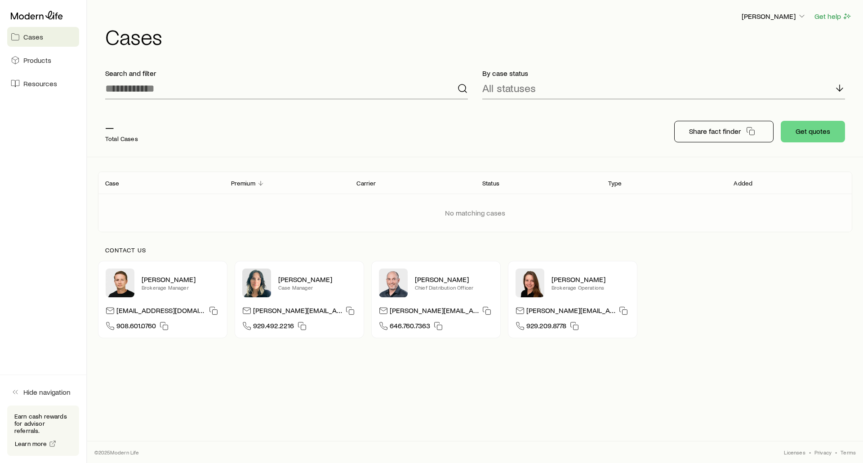
click at [257, 208] on div "No matching cases" at bounding box center [475, 213] width 768 height 38
click at [774, 21] on button "[PERSON_NAME]" at bounding box center [774, 16] width 66 height 11
click at [722, 89] on button "Sign out" at bounding box center [753, 84] width 101 height 16
click at [385, 216] on div "No matching cases" at bounding box center [475, 213] width 768 height 38
click at [820, 18] on button "Get help" at bounding box center [833, 16] width 38 height 10
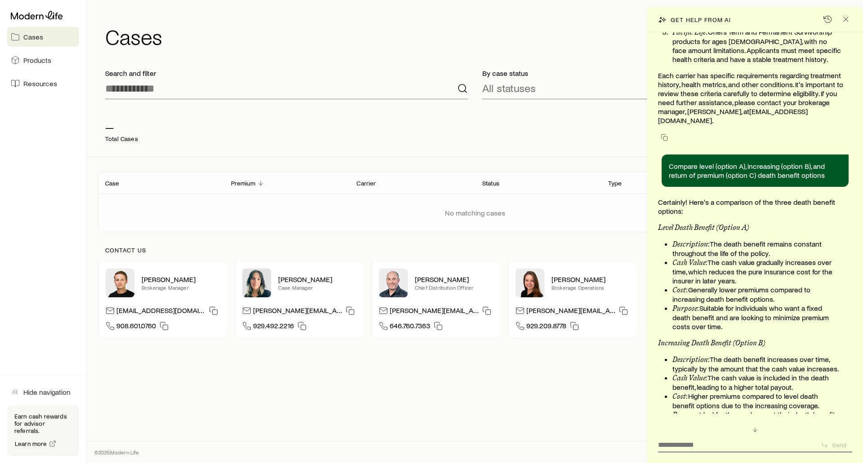
scroll to position [270, 0]
click at [844, 18] on line "Close" at bounding box center [845, 19] width 4 height 4
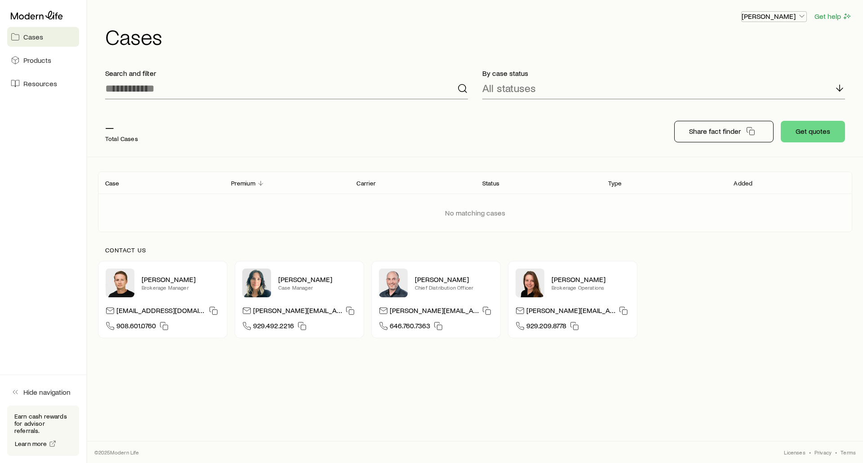
click at [771, 15] on p "[PERSON_NAME]" at bounding box center [773, 16] width 65 height 9
click at [727, 88] on span "Sign out" at bounding box center [731, 84] width 25 height 9
click at [119, 127] on p "—" at bounding box center [121, 127] width 33 height 13
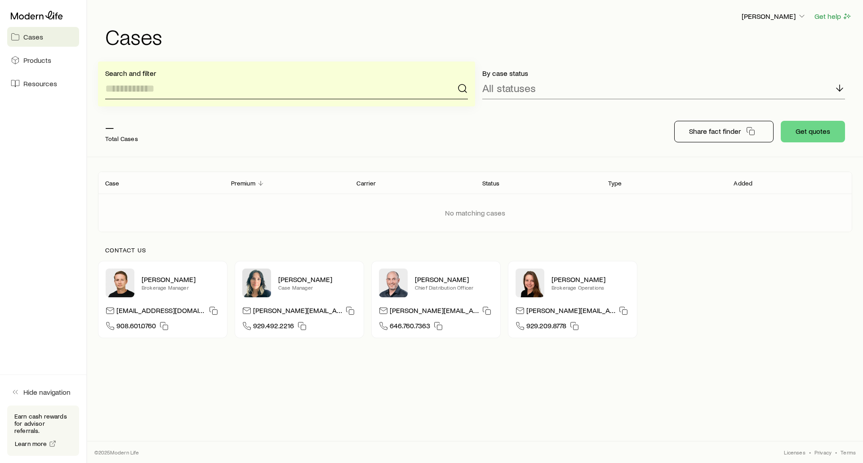
click at [128, 90] on input at bounding box center [286, 89] width 363 height 22
click at [523, 89] on p "All statuses" at bounding box center [508, 88] width 53 height 13
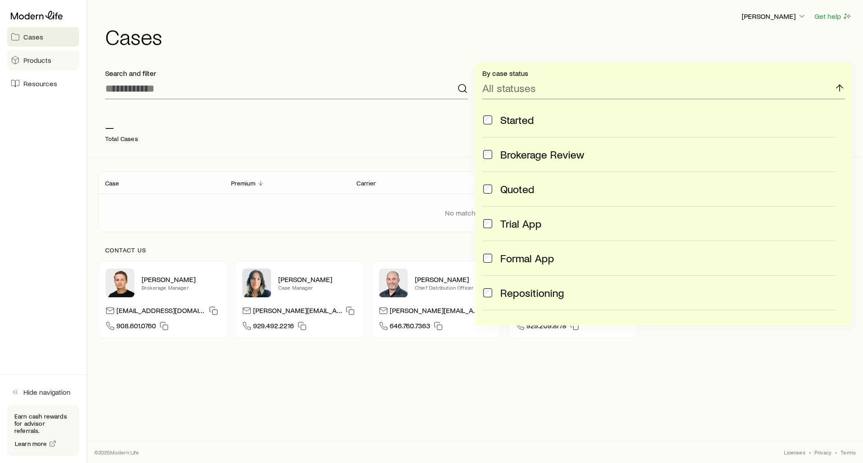
click at [36, 58] on span "Products" at bounding box center [37, 60] width 28 height 9
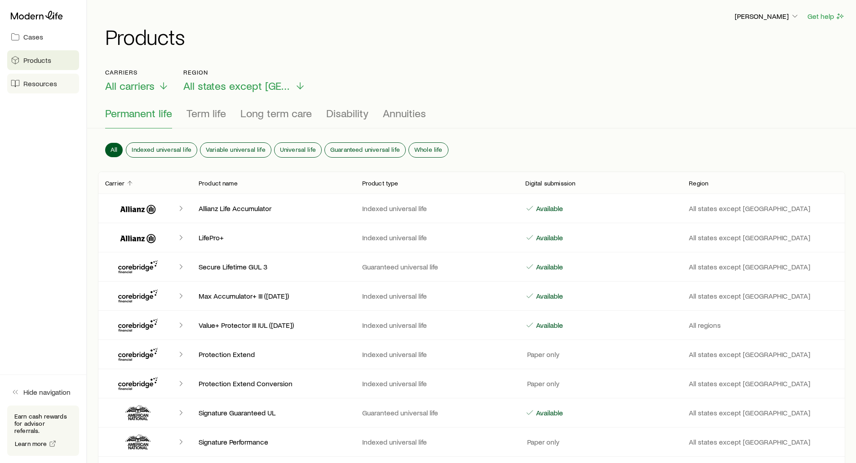
click at [26, 84] on span "Resources" at bounding box center [40, 83] width 34 height 9
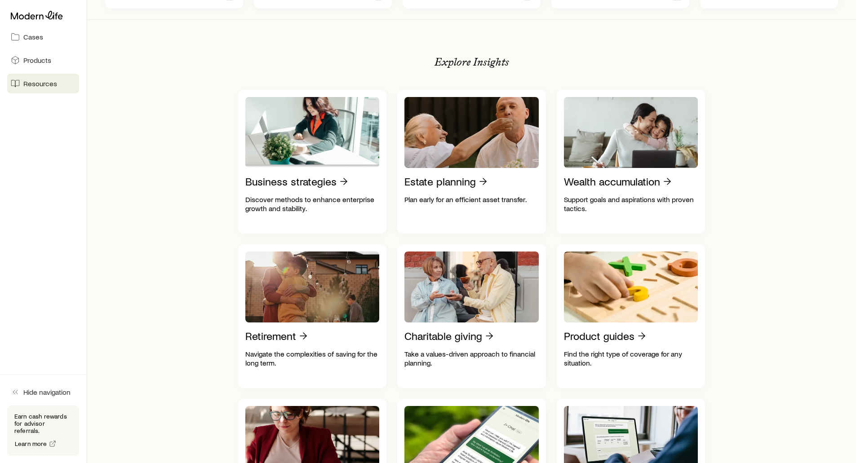
scroll to position [135, 0]
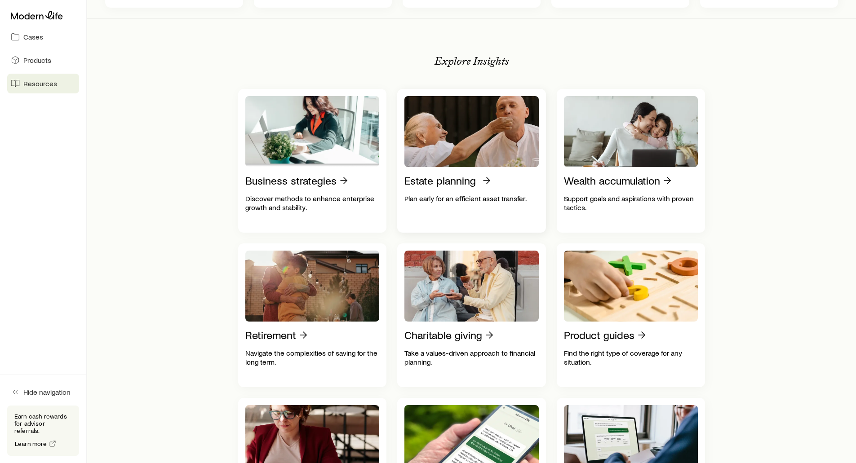
click at [424, 178] on p "Estate planning" at bounding box center [439, 180] width 71 height 13
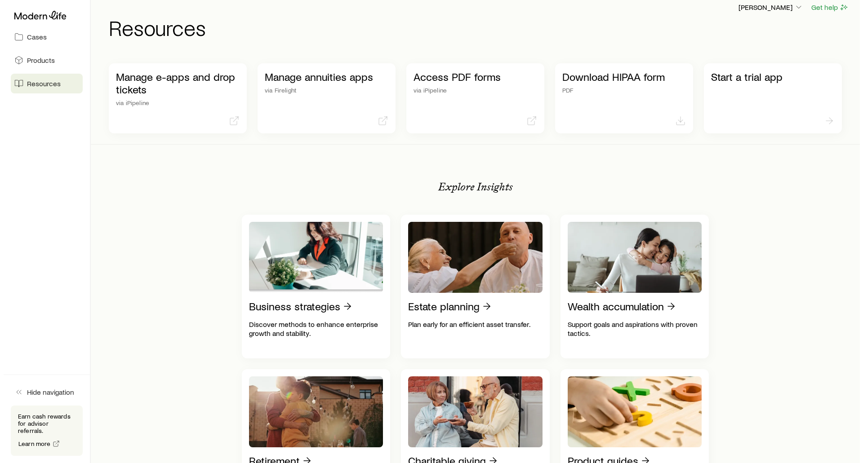
scroll to position [0, 0]
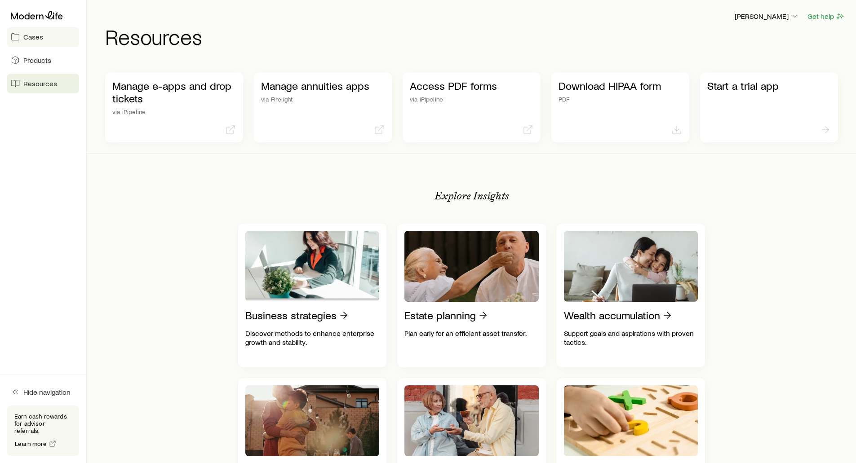
click at [34, 35] on span "Cases" at bounding box center [33, 36] width 20 height 9
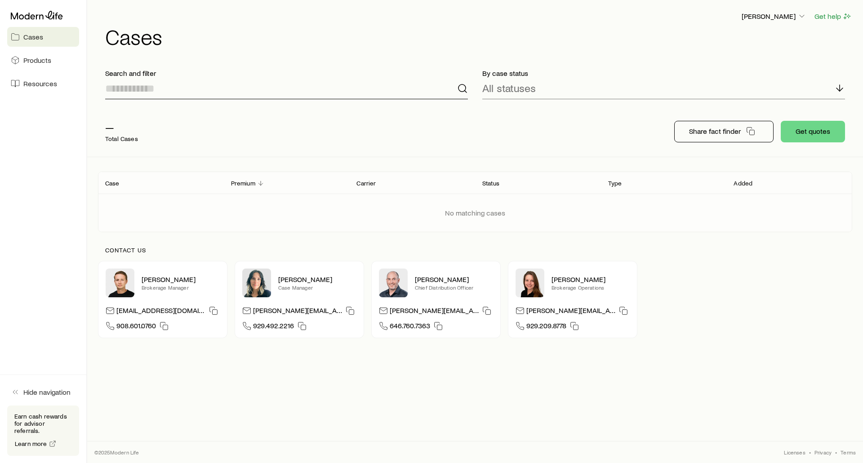
click at [115, 95] on input at bounding box center [286, 89] width 363 height 22
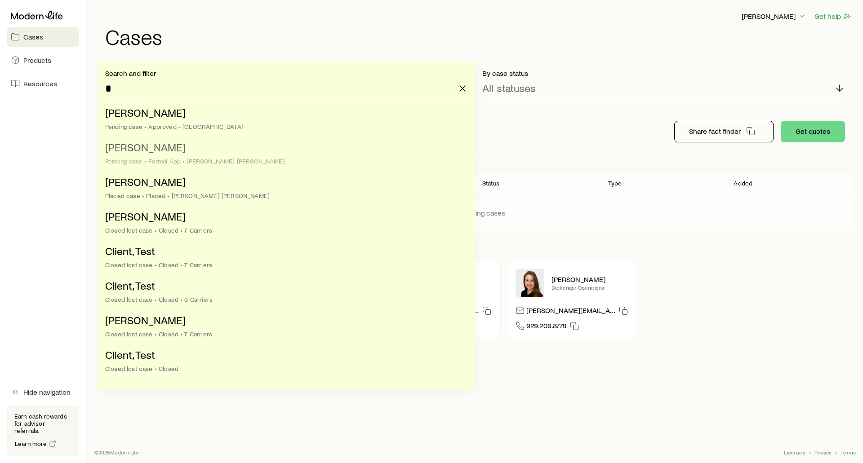
click at [131, 151] on span "[PERSON_NAME]" at bounding box center [145, 147] width 80 height 13
type input "**********"
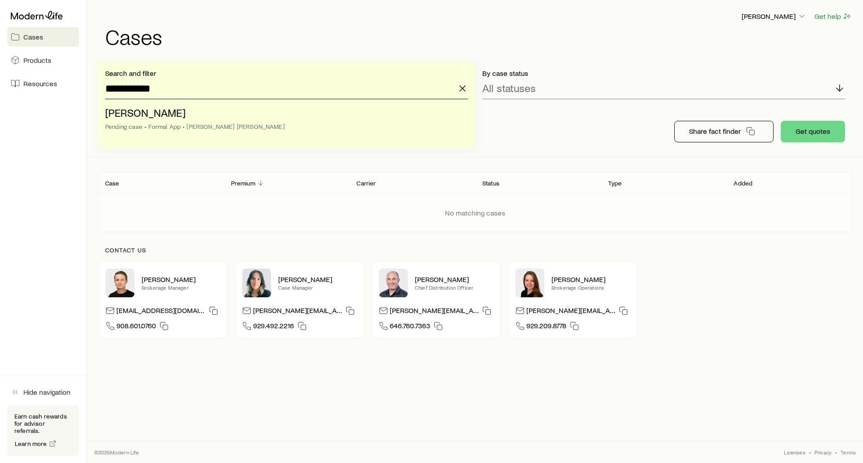
click at [185, 92] on input "**********" at bounding box center [286, 89] width 363 height 22
click at [153, 105] on li "[PERSON_NAME] case • Formal App • [PERSON_NAME] [PERSON_NAME]" at bounding box center [283, 120] width 357 height 35
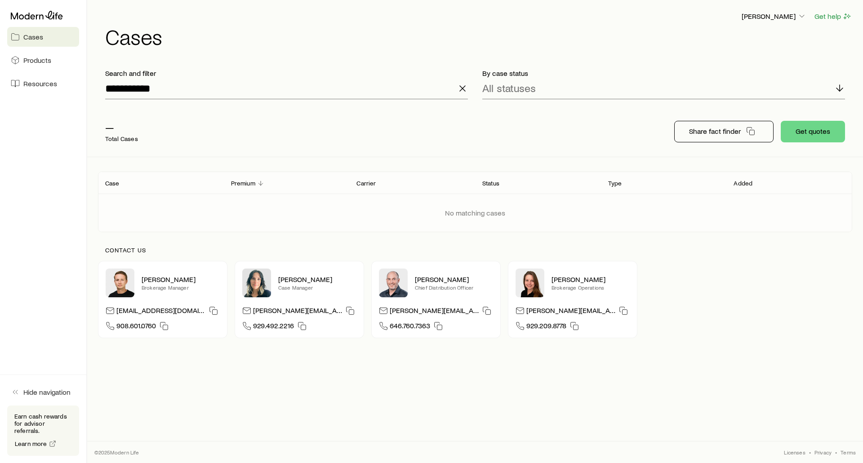
click at [460, 90] on icon "button" at bounding box center [462, 88] width 11 height 11
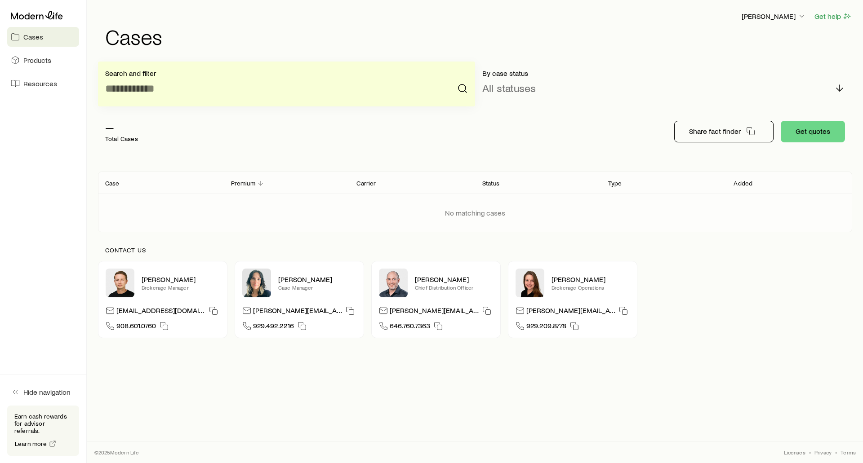
click at [525, 89] on p "All statuses" at bounding box center [508, 88] width 53 height 13
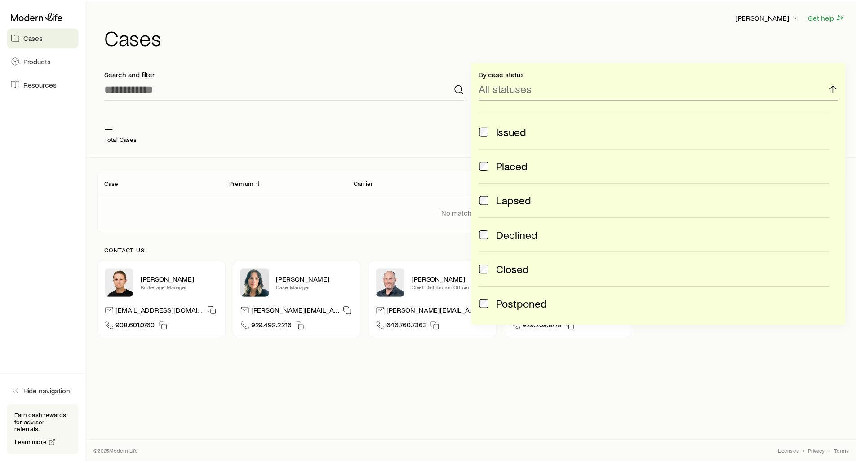
scroll to position [237, 0]
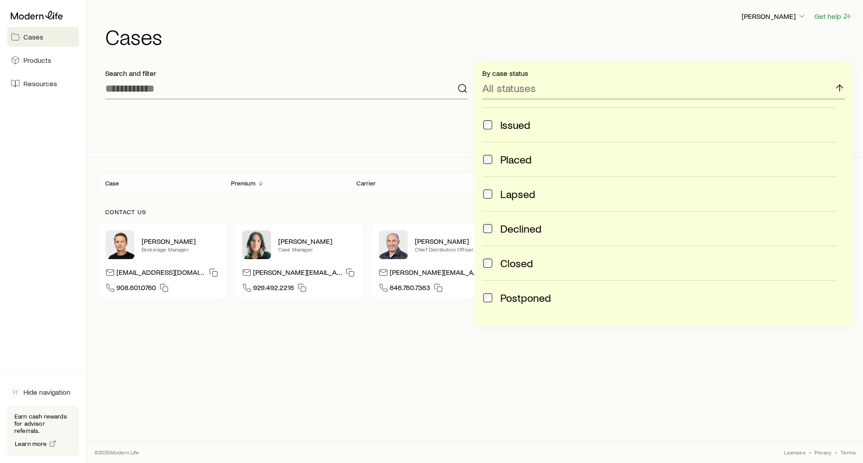
click at [390, 145] on div "Share fact finder Get quotes" at bounding box center [475, 131] width 754 height 50
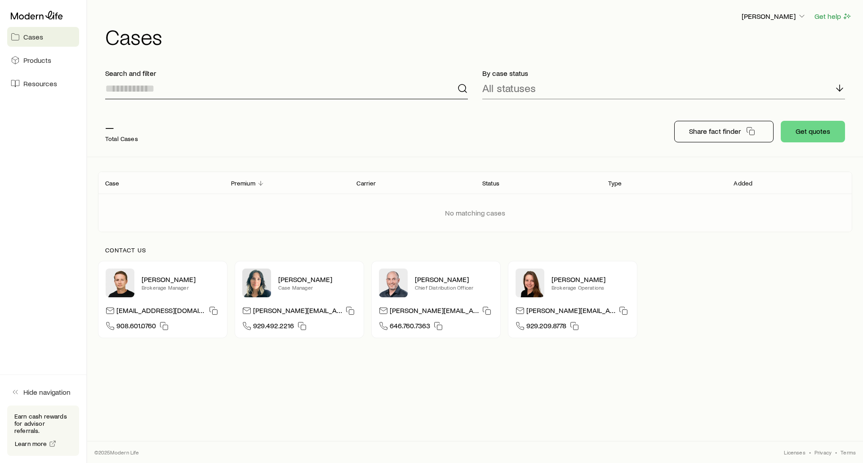
click at [151, 81] on input at bounding box center [286, 89] width 363 height 22
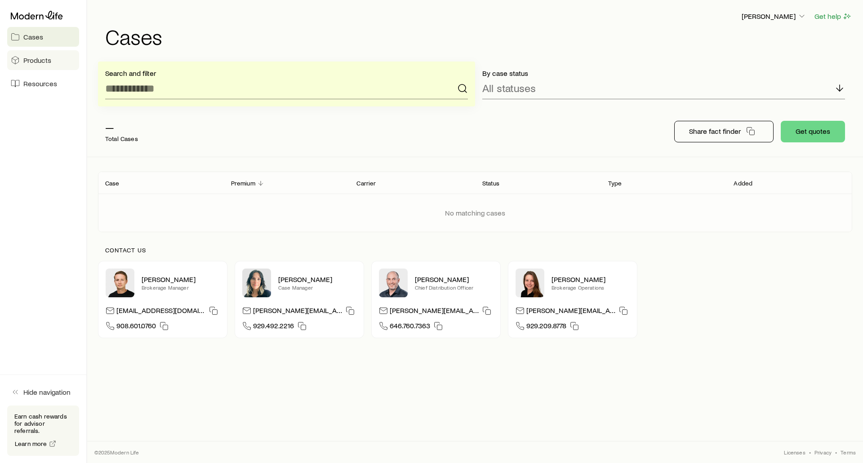
click at [41, 61] on span "Products" at bounding box center [37, 60] width 28 height 9
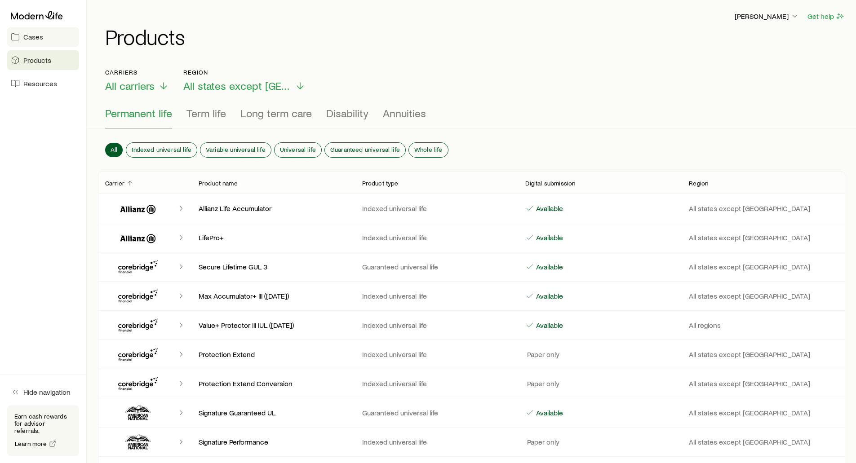
click at [36, 40] on span "Cases" at bounding box center [33, 36] width 20 height 9
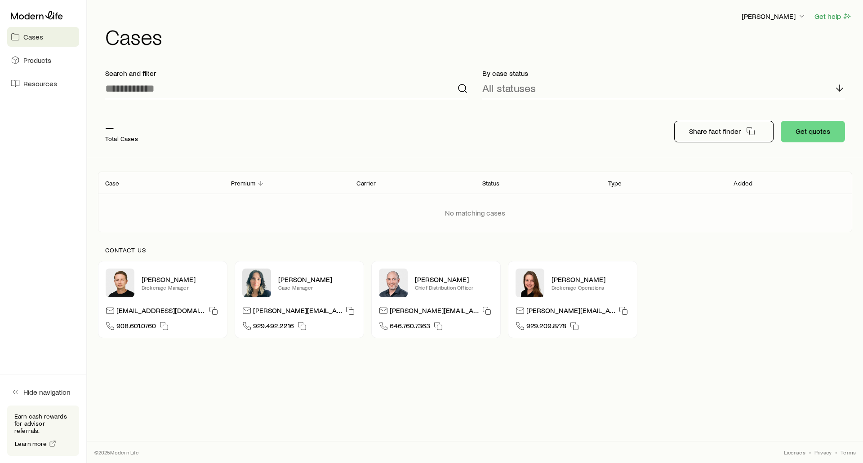
click at [494, 183] on p "Status" at bounding box center [490, 183] width 17 height 7
click at [609, 186] on p "Type" at bounding box center [615, 183] width 14 height 7
click at [613, 184] on p "Type" at bounding box center [615, 183] width 14 height 7
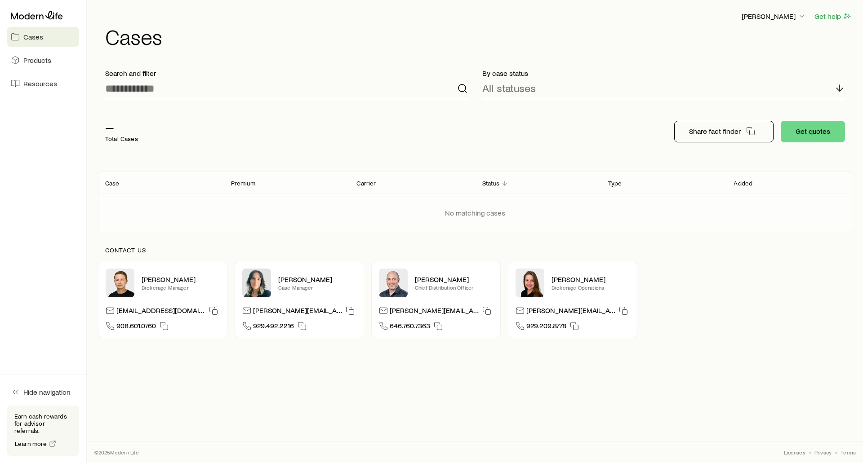
click at [739, 183] on p "Added" at bounding box center [742, 183] width 19 height 7
click at [819, 136] on button "Get quotes" at bounding box center [812, 132] width 64 height 22
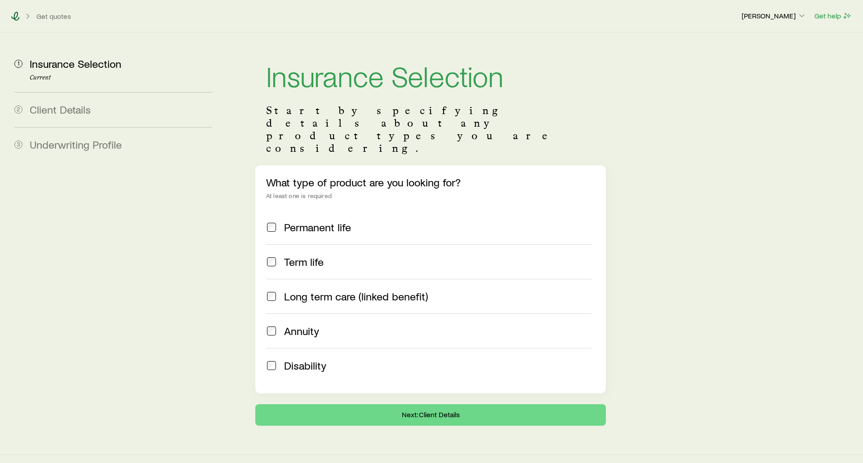
click at [12, 12] on icon at bounding box center [15, 16] width 9 height 9
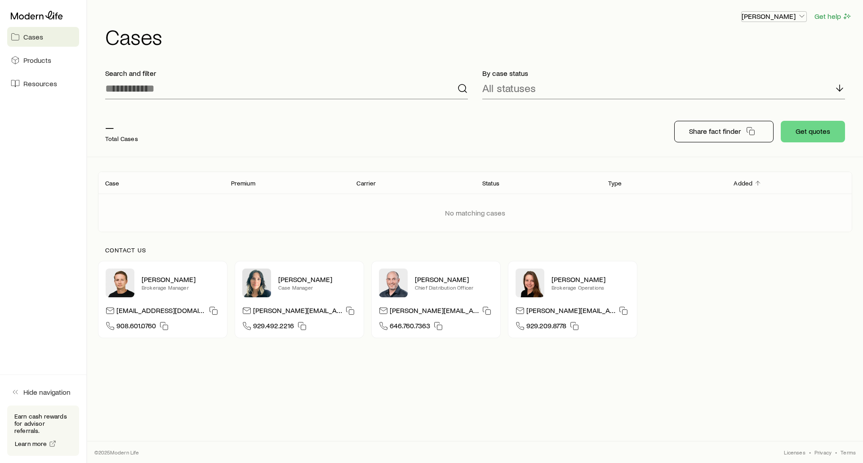
click at [766, 17] on p "[PERSON_NAME]" at bounding box center [773, 16] width 65 height 9
click at [741, 45] on link "Licenses and contracts" at bounding box center [753, 41] width 101 height 16
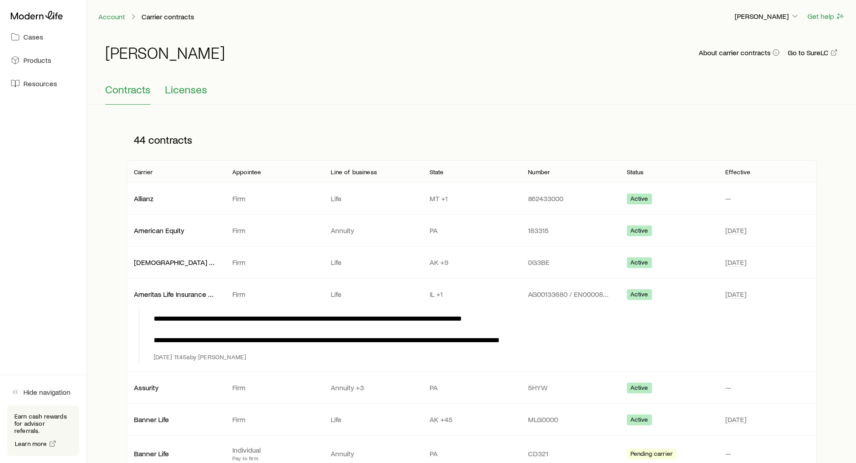
click at [195, 91] on span "Licenses" at bounding box center [186, 89] width 42 height 13
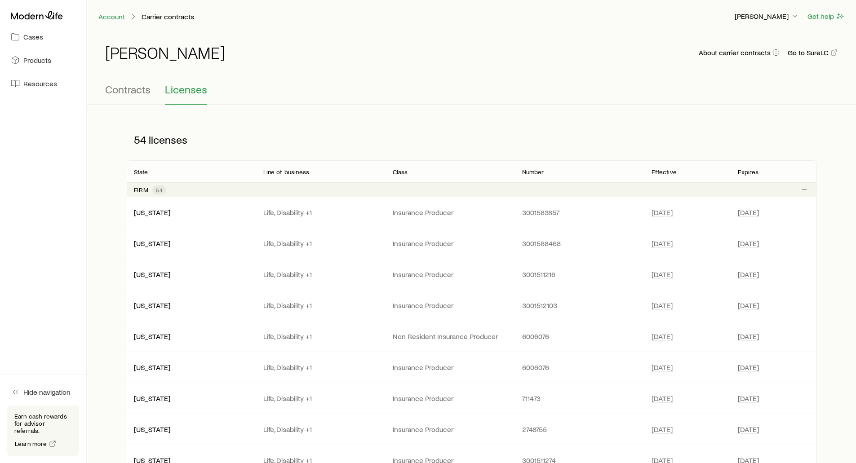
click at [112, 81] on div "Frank Peterson About carrier contracts Go to SureLC" at bounding box center [471, 58] width 733 height 50
click at [112, 87] on span "Contracts" at bounding box center [127, 89] width 45 height 13
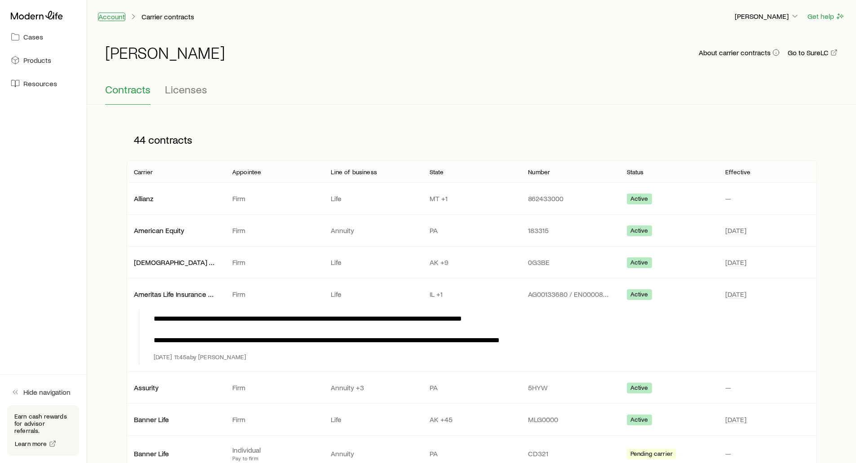
click at [105, 18] on link "Account" at bounding box center [111, 17] width 27 height 9
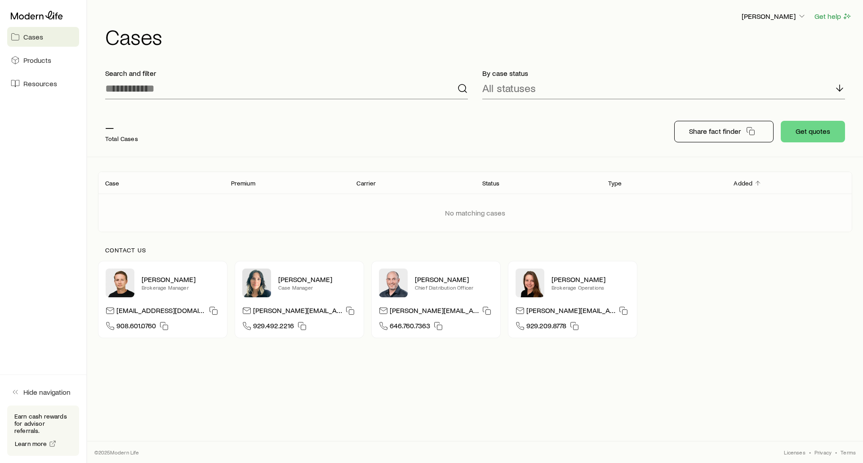
click at [120, 189] on header "Case Premium Carrier Status Type Added" at bounding box center [475, 183] width 754 height 22
click at [114, 183] on p "Case" at bounding box center [112, 183] width 14 height 7
click at [775, 17] on p "[PERSON_NAME]" at bounding box center [773, 16] width 65 height 9
click at [719, 60] on span "Commission schedule" at bounding box center [753, 60] width 69 height 9
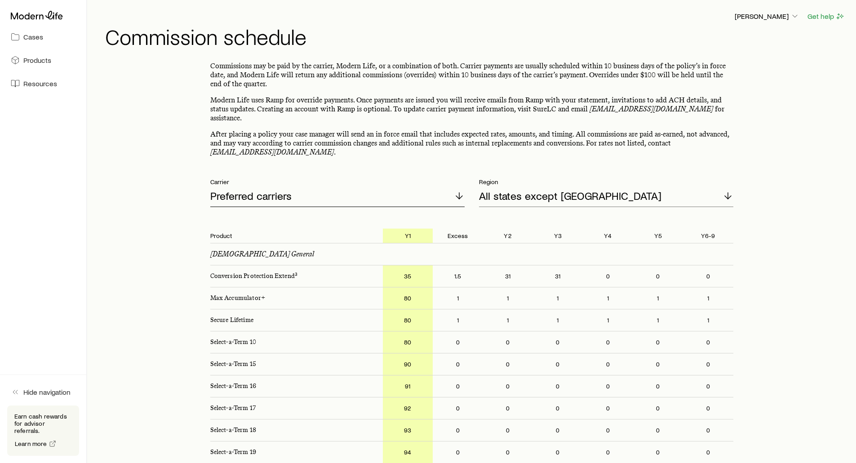
click at [311, 186] on div "Preferred carriers" at bounding box center [337, 197] width 254 height 22
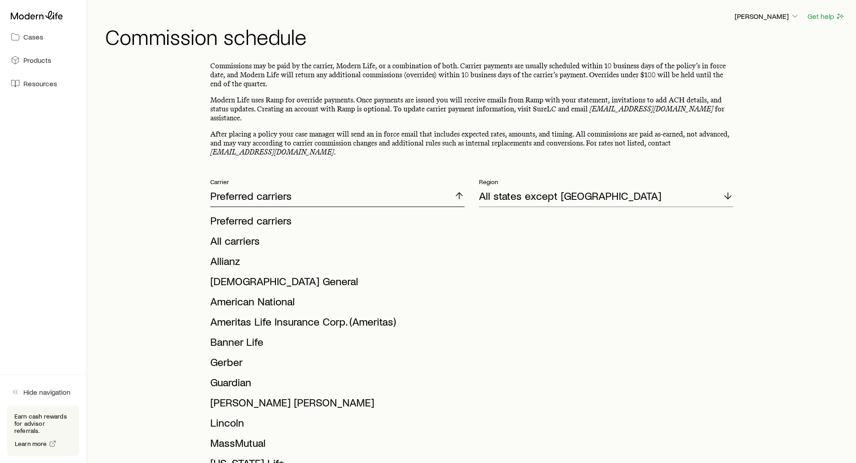
click at [311, 186] on div "Preferred carriers" at bounding box center [337, 197] width 254 height 22
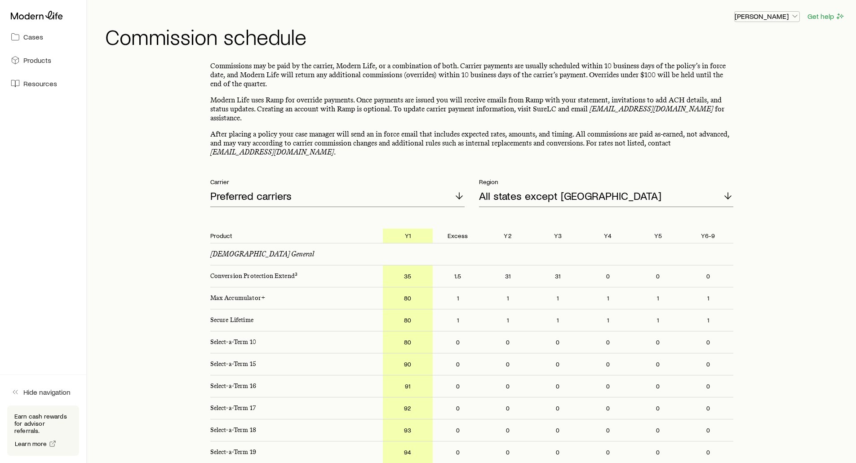
click at [774, 14] on p "[PERSON_NAME]" at bounding box center [767, 16] width 65 height 9
click at [753, 16] on p "[PERSON_NAME]" at bounding box center [767, 16] width 65 height 9
click at [713, 89] on button "Sign out" at bounding box center [746, 84] width 101 height 16
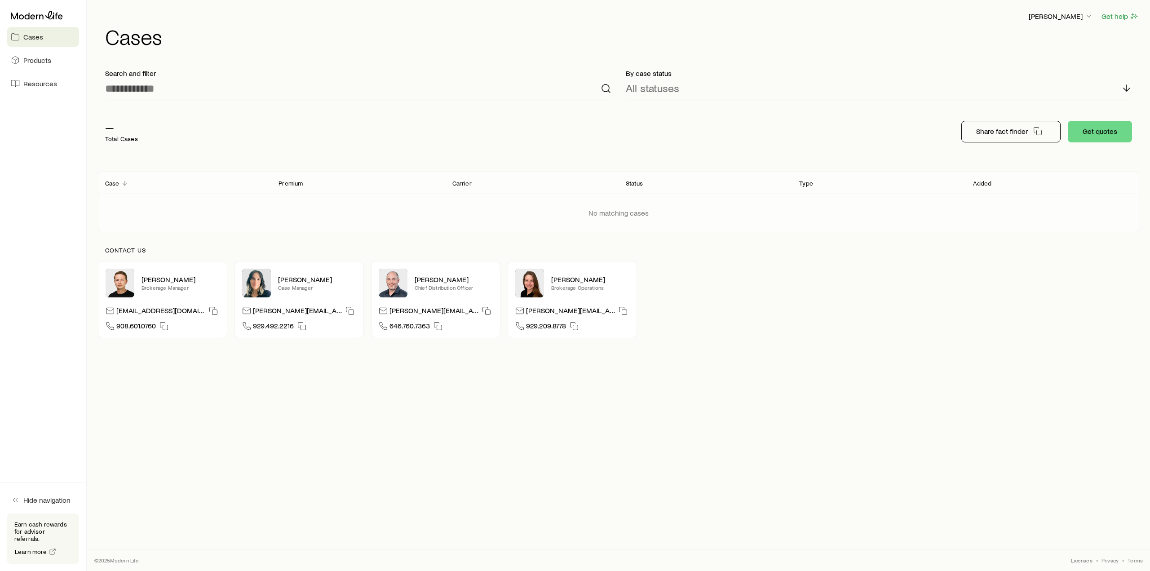
click at [209, 178] on div "Case" at bounding box center [184, 182] width 173 height 11
click at [862, 16] on p "[PERSON_NAME]" at bounding box center [1061, 16] width 65 height 9
click at [862, 86] on span "Sign out" at bounding box center [1018, 84] width 25 height 9
